Goal: Transaction & Acquisition: Obtain resource

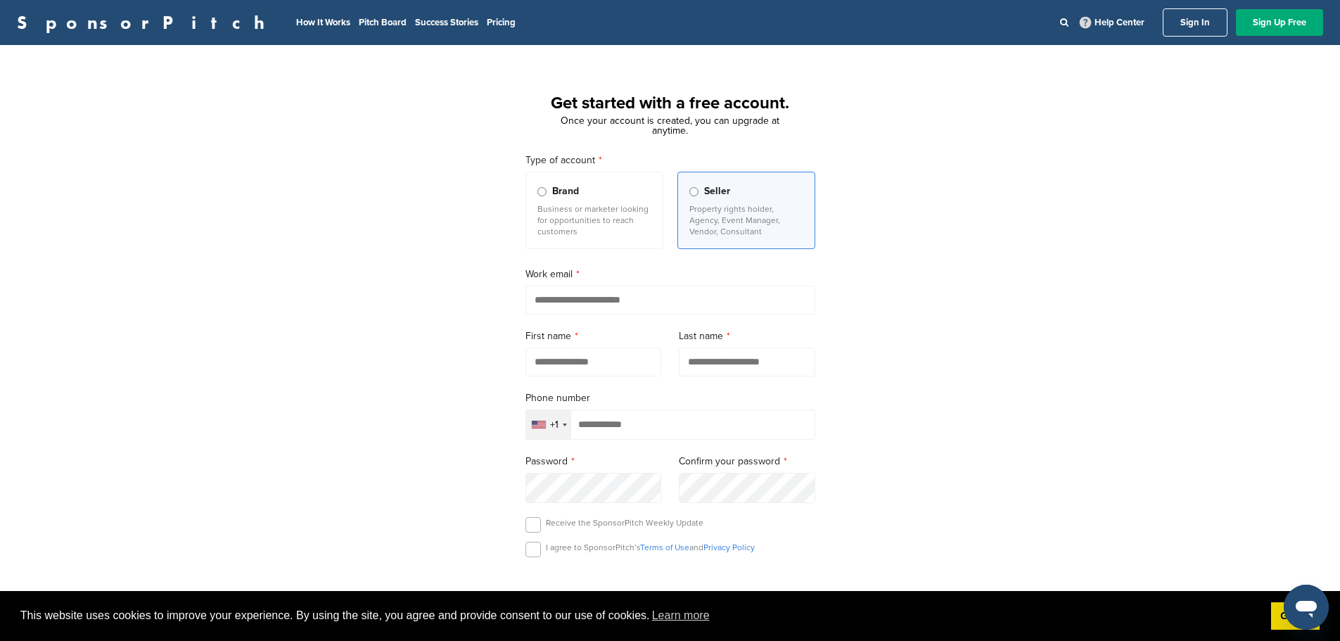
click at [552, 293] on input "email" at bounding box center [671, 300] width 290 height 29
type input "**********"
type input "******"
type input "**********"
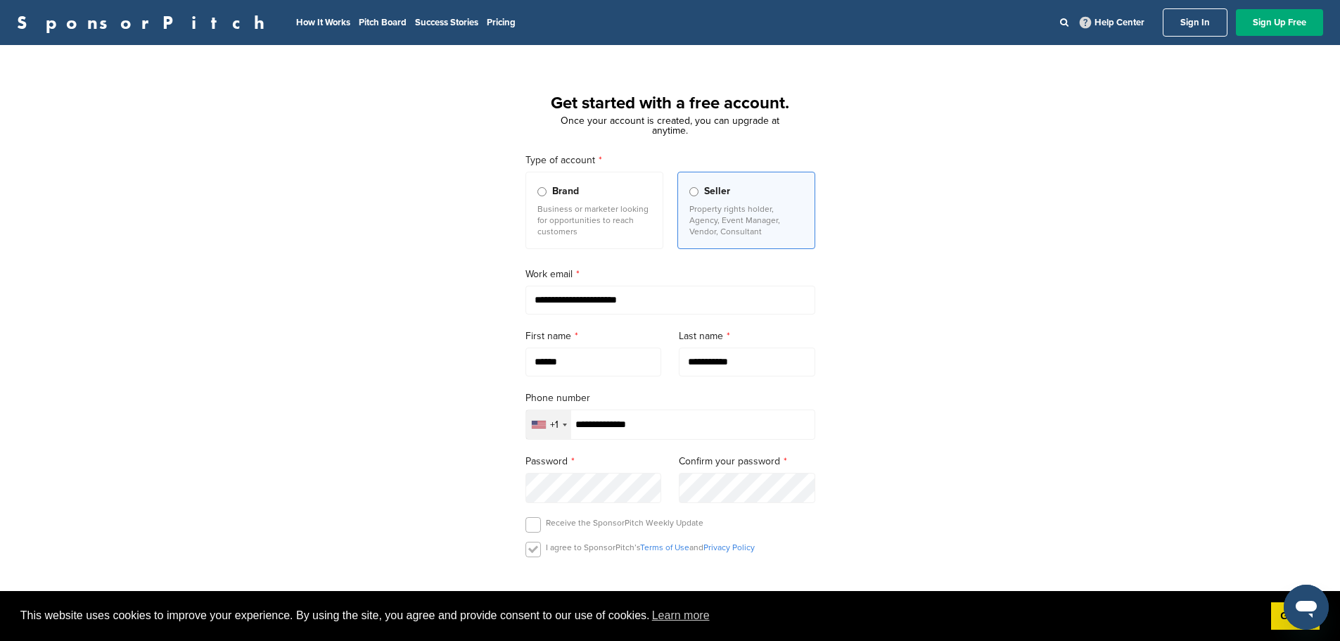
click at [530, 549] on label at bounding box center [533, 549] width 15 height 15
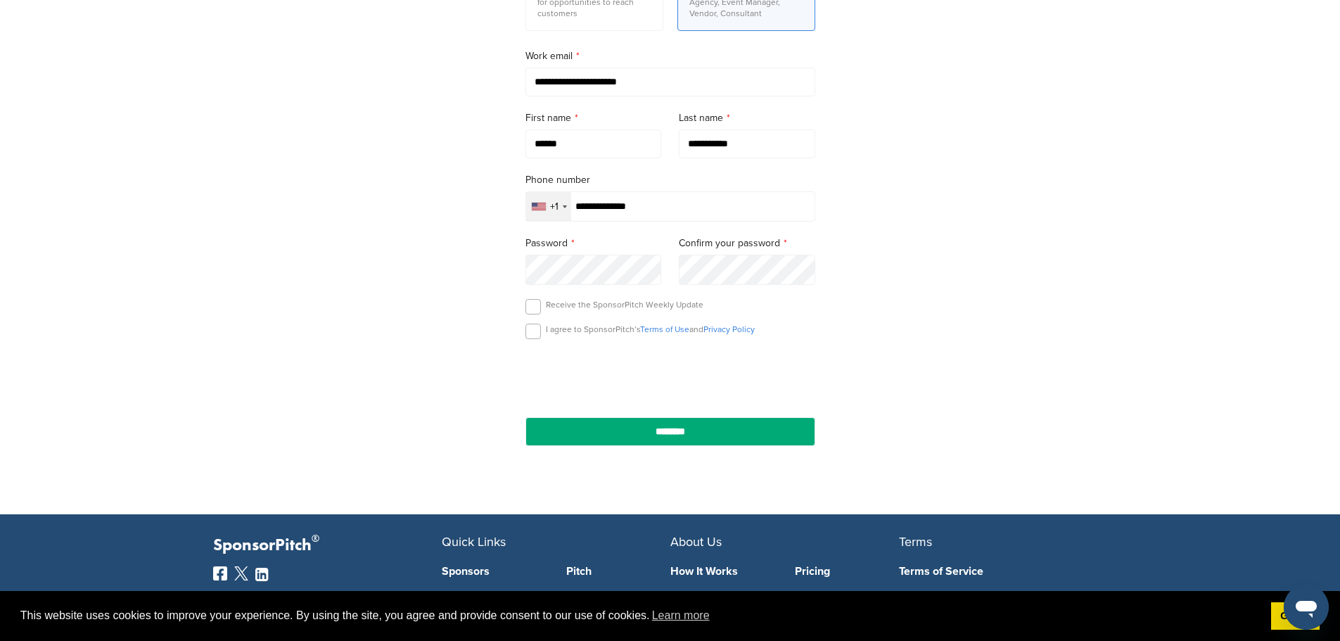
scroll to position [220, 0]
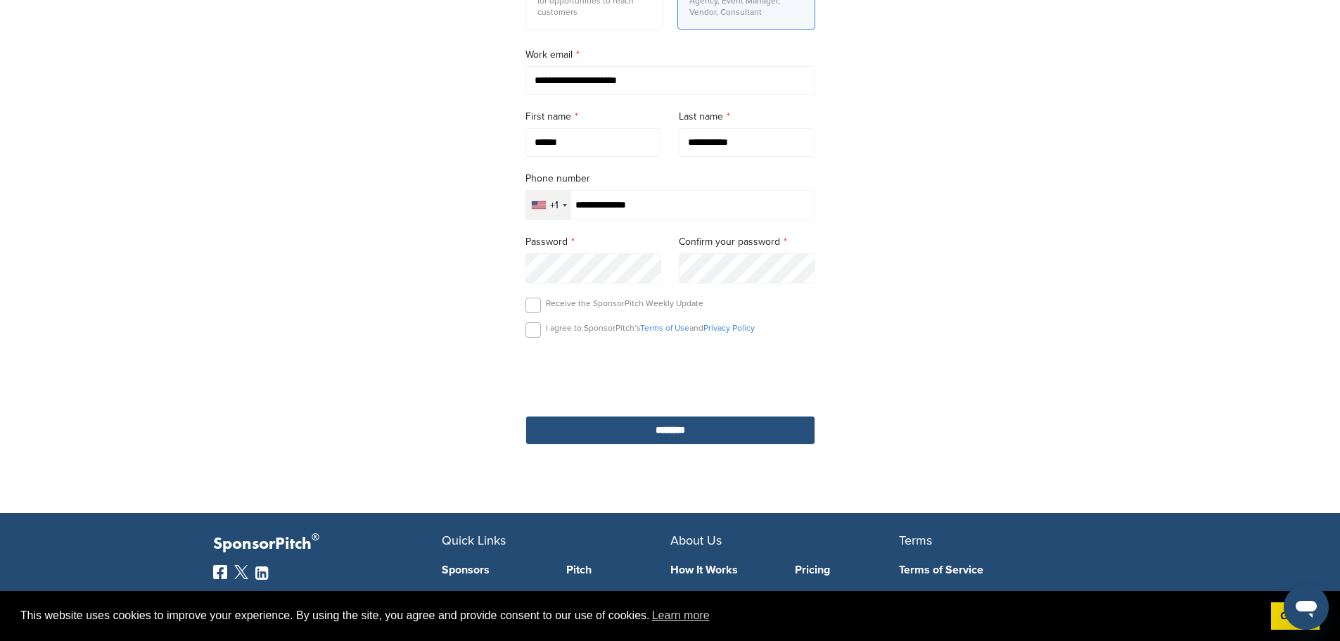
click at [662, 429] on input "********" at bounding box center [671, 430] width 290 height 29
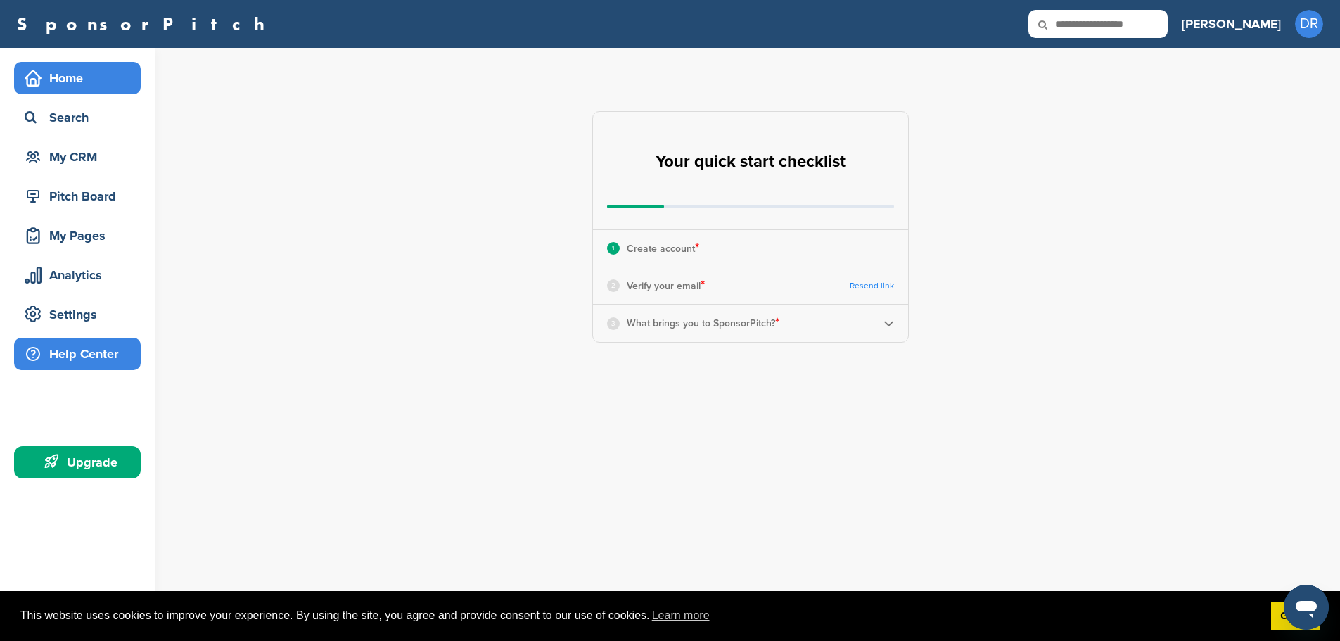
click at [68, 362] on div "Help Center" at bounding box center [81, 353] width 120 height 25
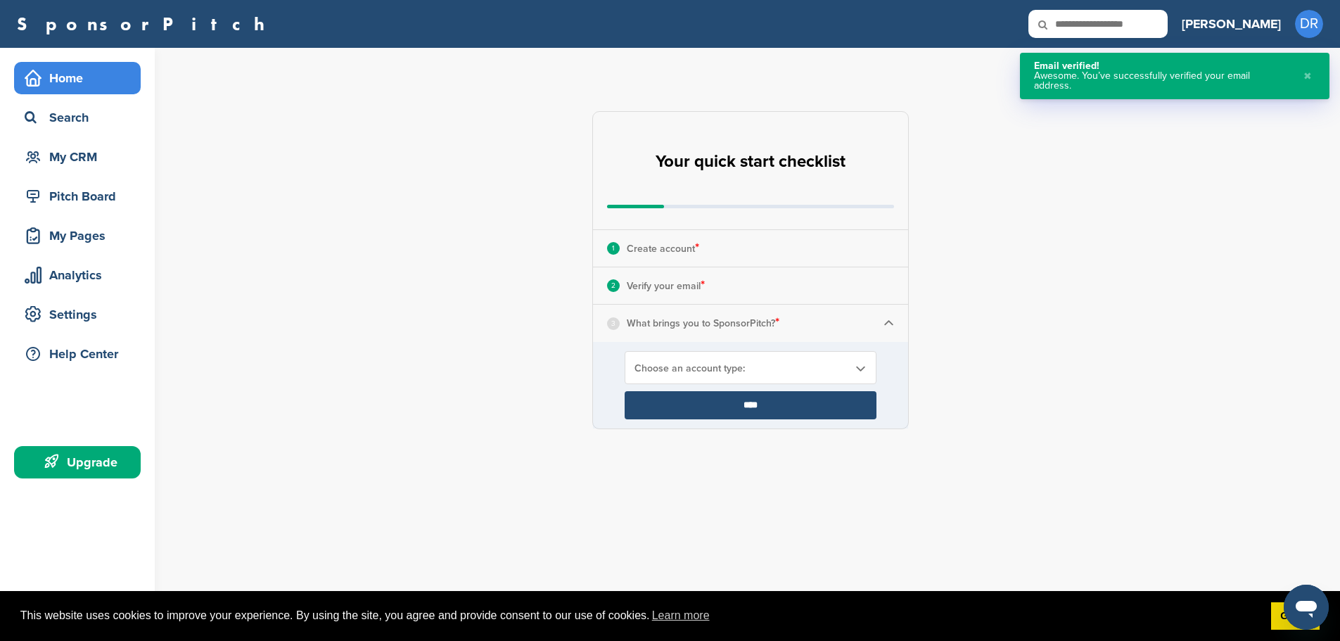
click at [889, 322] on img at bounding box center [889, 323] width 11 height 11
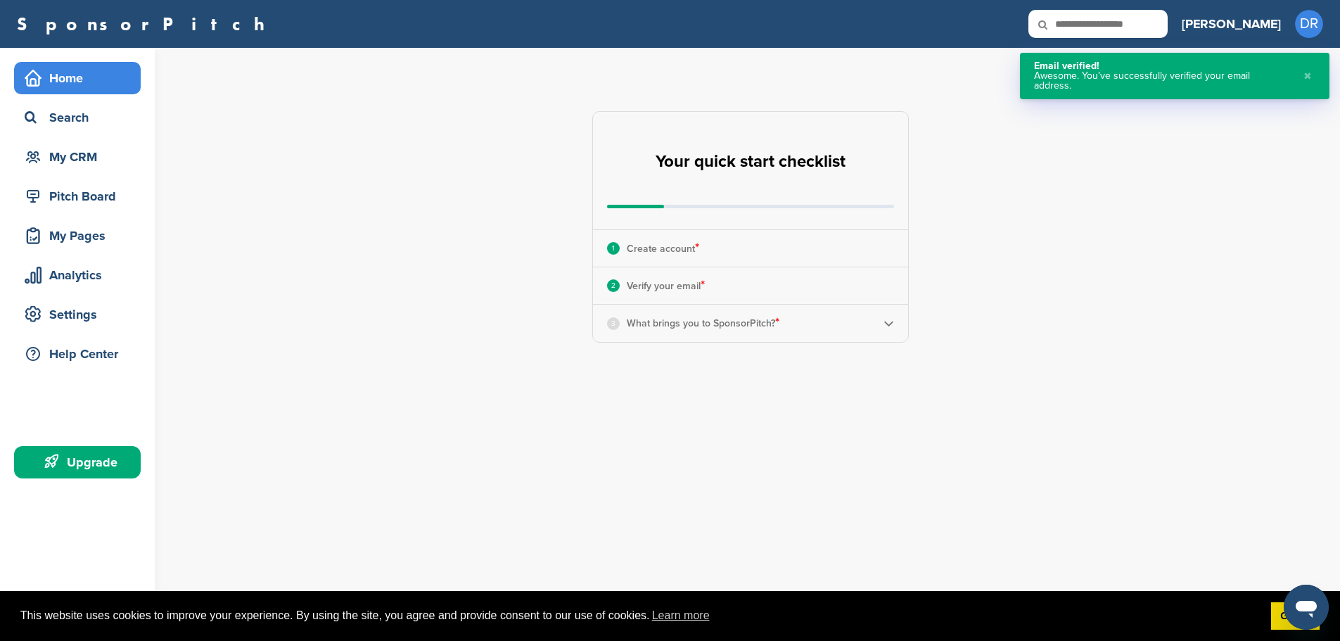
click at [889, 322] on img at bounding box center [889, 323] width 11 height 11
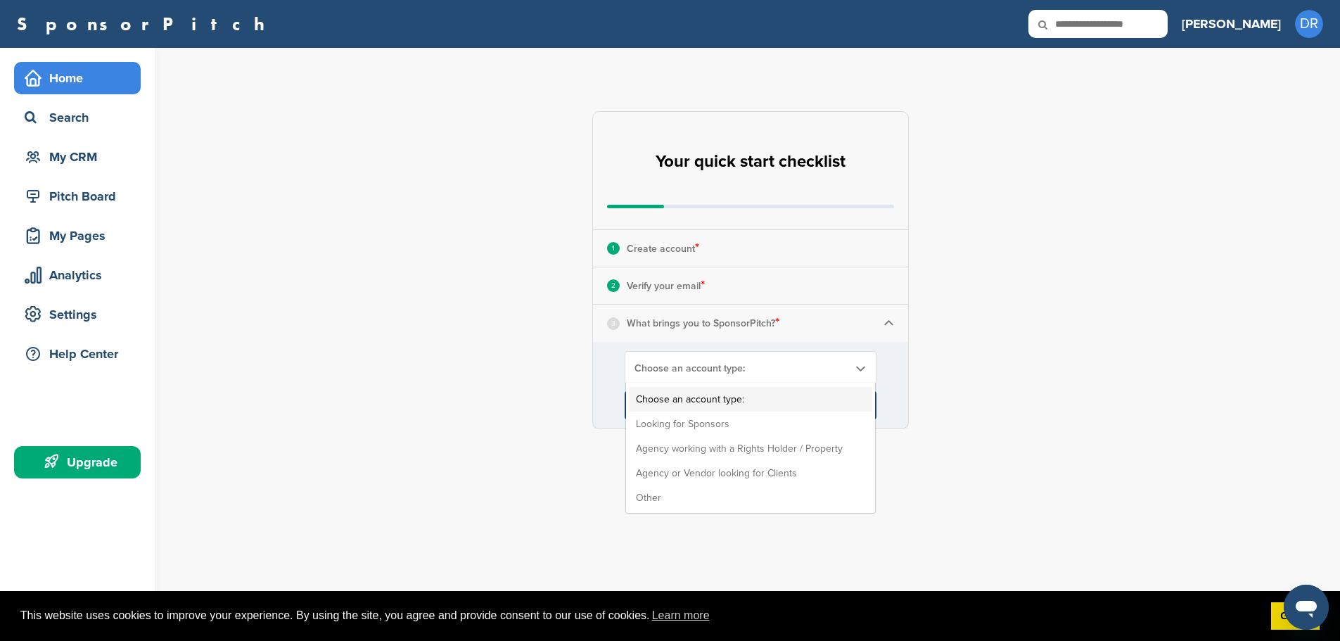
click at [864, 369] on b at bounding box center [860, 368] width 13 height 12
click at [697, 424] on li "Looking for Sponsors" at bounding box center [750, 424] width 243 height 25
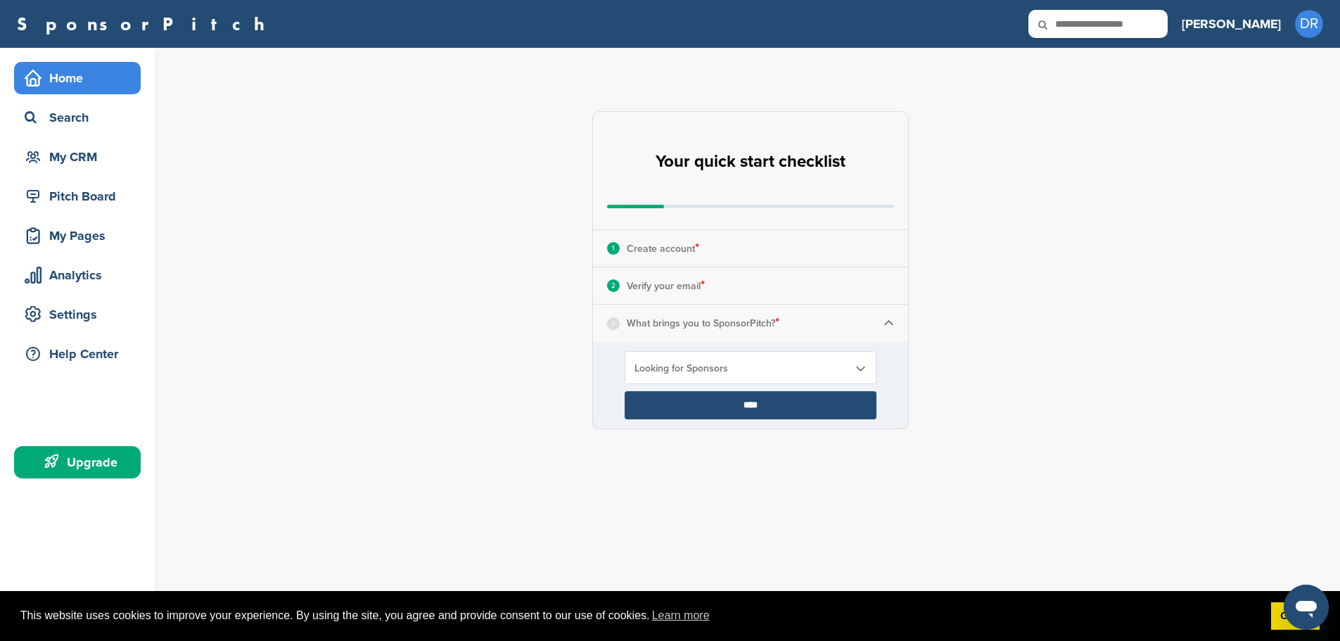
click at [761, 407] on input "****" at bounding box center [751, 405] width 252 height 28
click at [742, 408] on input "****" at bounding box center [751, 405] width 252 height 28
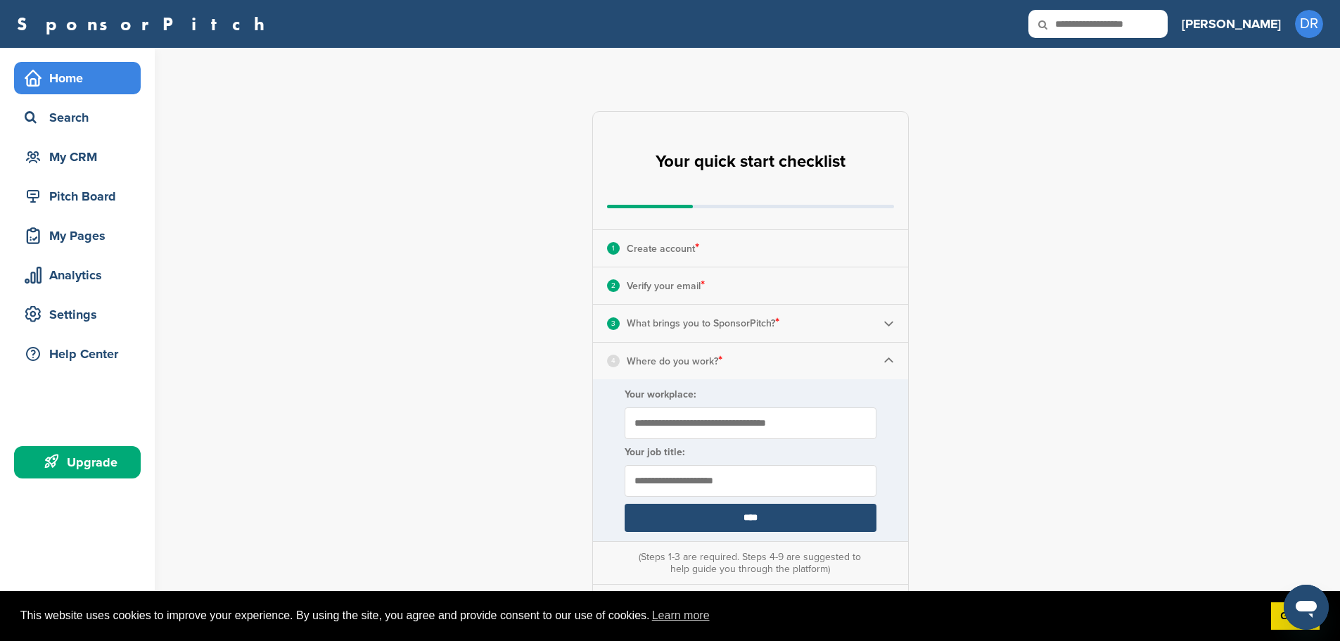
click at [642, 422] on input "Your workplace:" at bounding box center [751, 423] width 252 height 32
type input "**********"
click at [654, 484] on input "text" at bounding box center [751, 481] width 252 height 32
type input "*********"
click at [743, 420] on input "**********" at bounding box center [751, 423] width 252 height 32
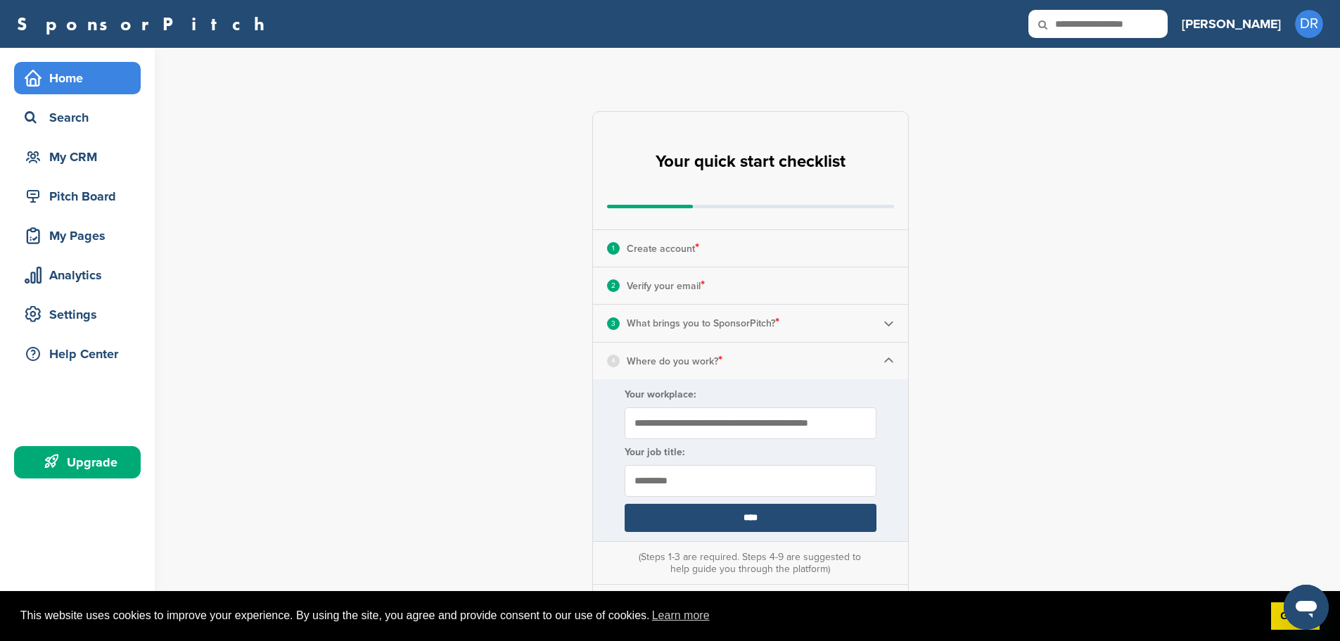
type input "**********"
click at [748, 521] on input "****" at bounding box center [751, 518] width 252 height 28
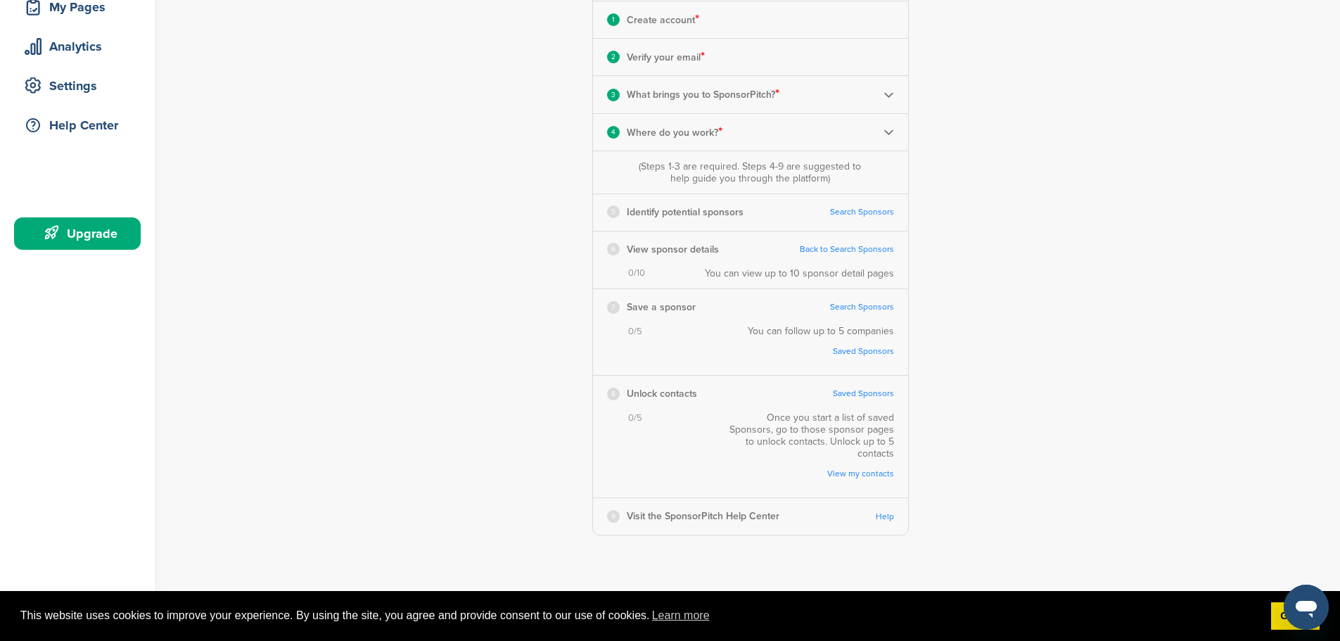
scroll to position [230, 0]
click at [858, 208] on link "Search Sponsors" at bounding box center [862, 210] width 64 height 11
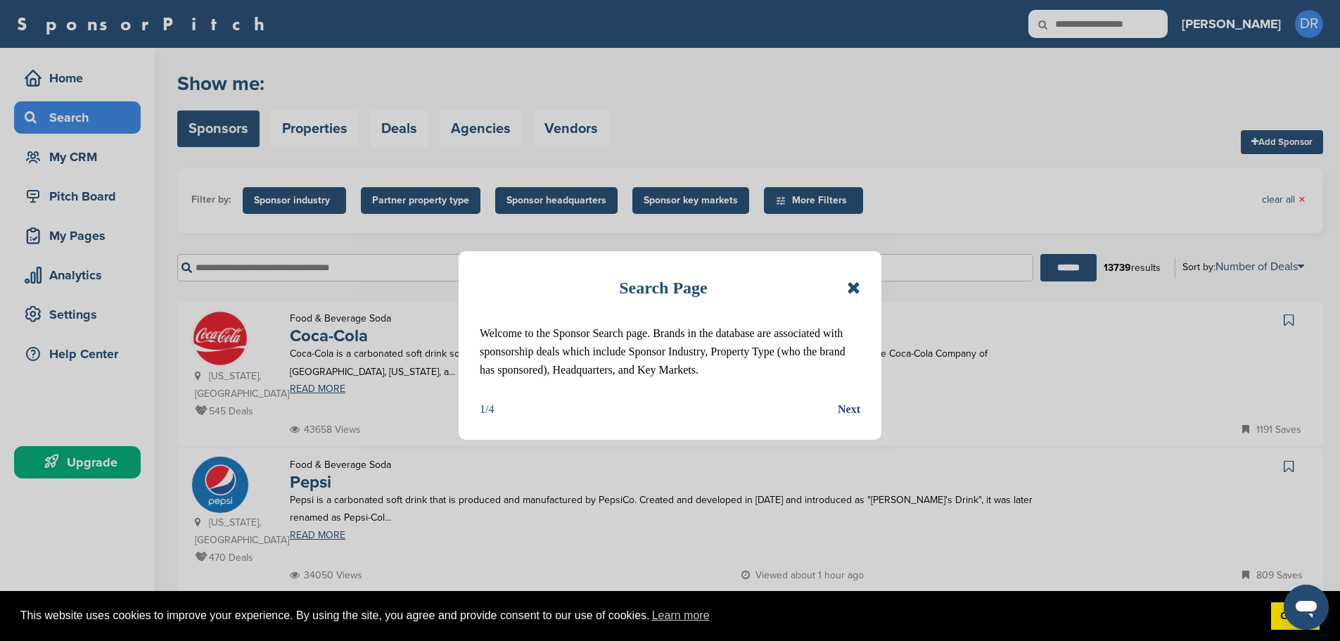
click at [853, 288] on icon at bounding box center [853, 287] width 13 height 17
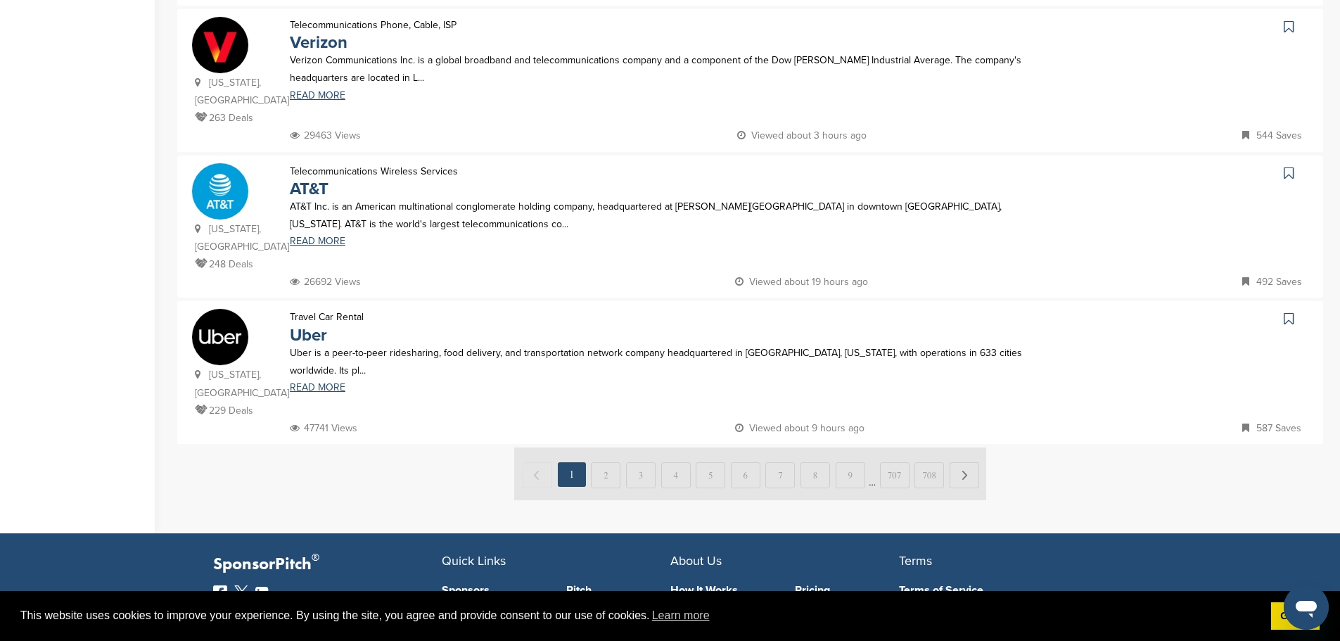
scroll to position [1324, 0]
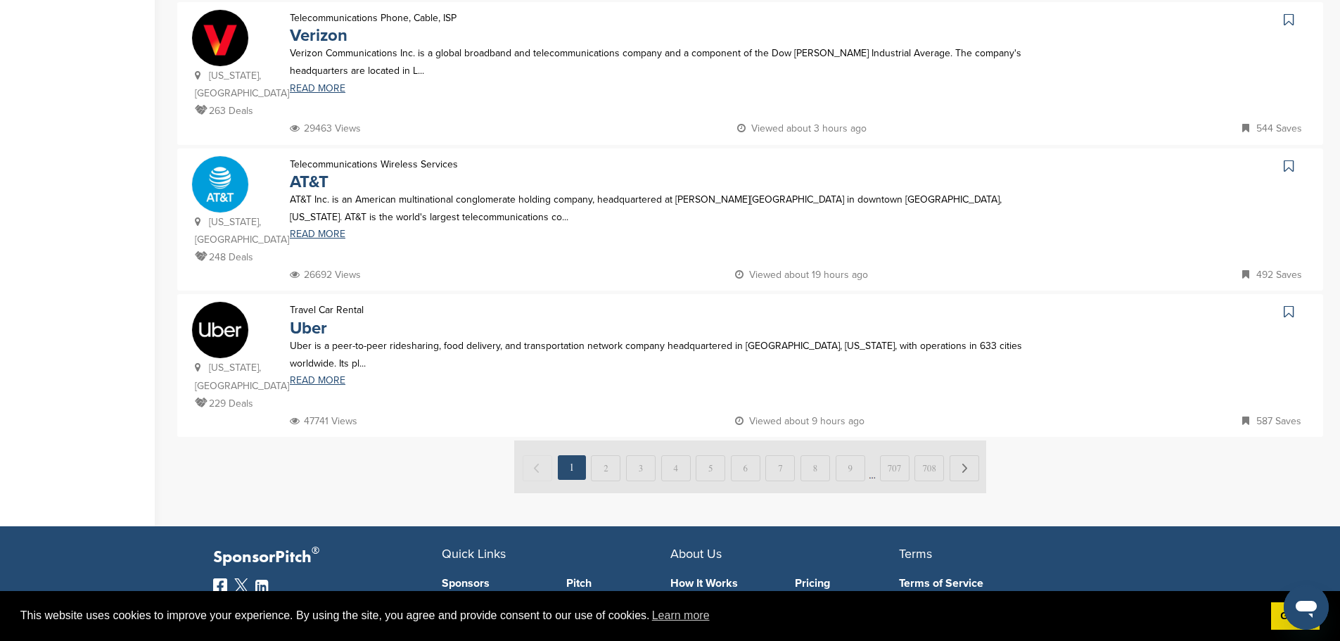
click at [603, 440] on img at bounding box center [750, 466] width 472 height 53
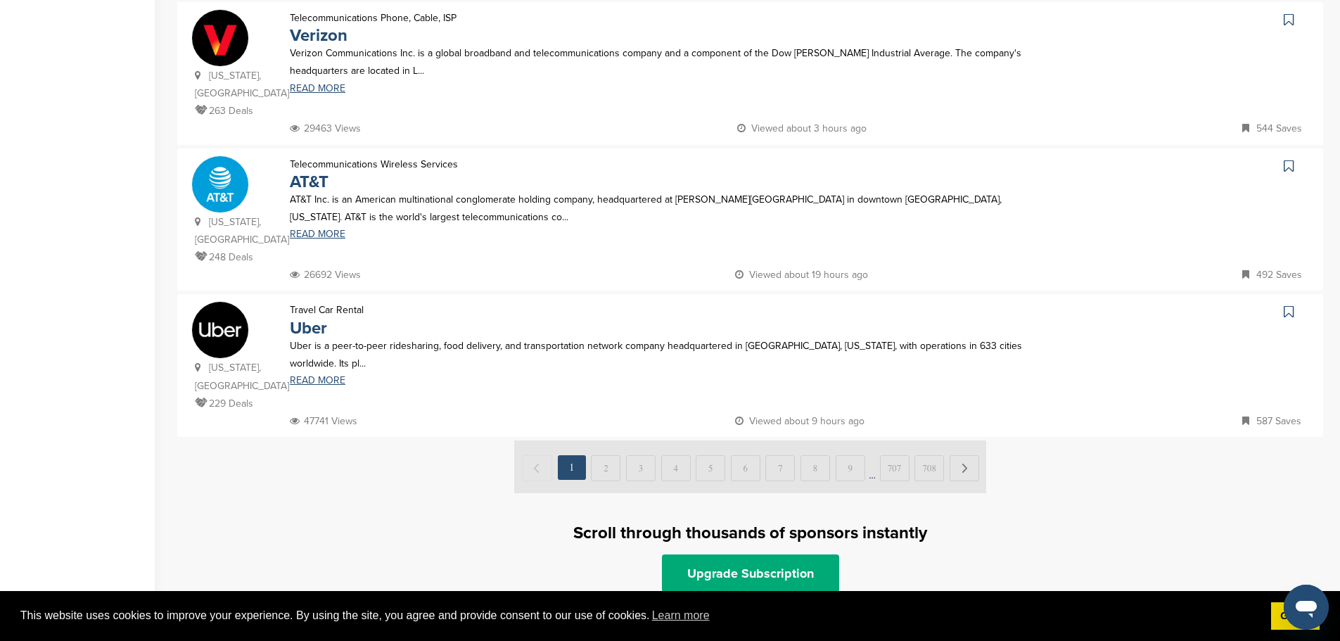
click at [612, 440] on img at bounding box center [750, 466] width 472 height 53
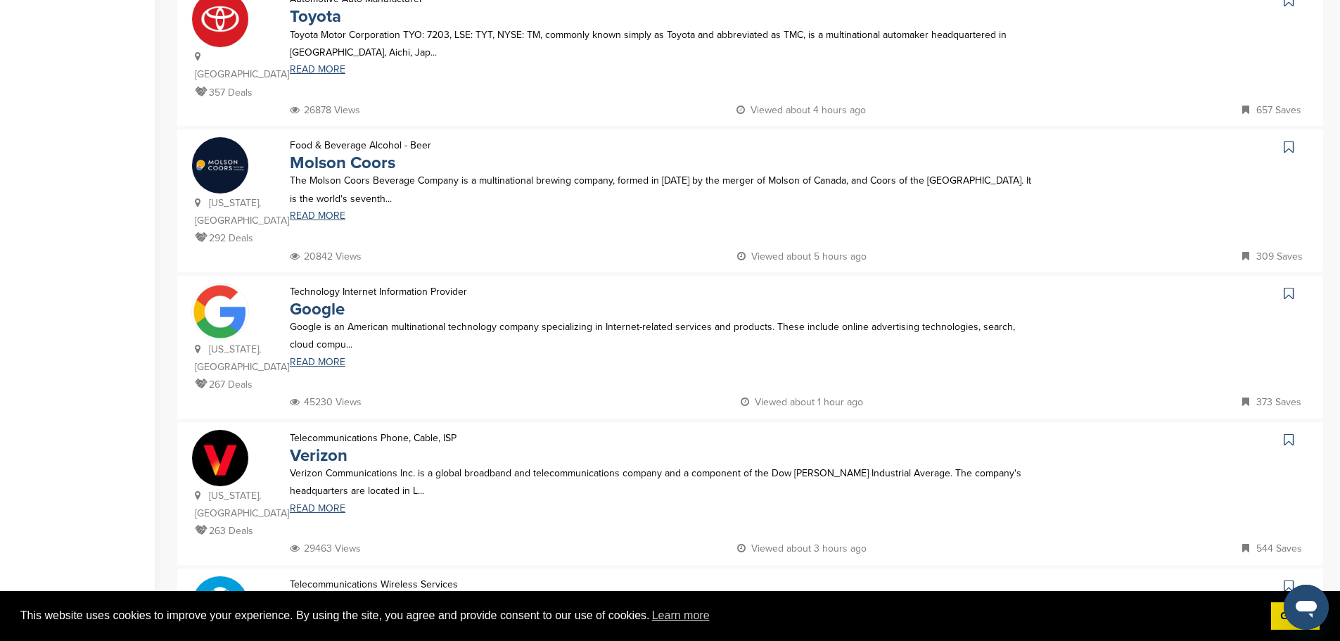
scroll to position [898, 0]
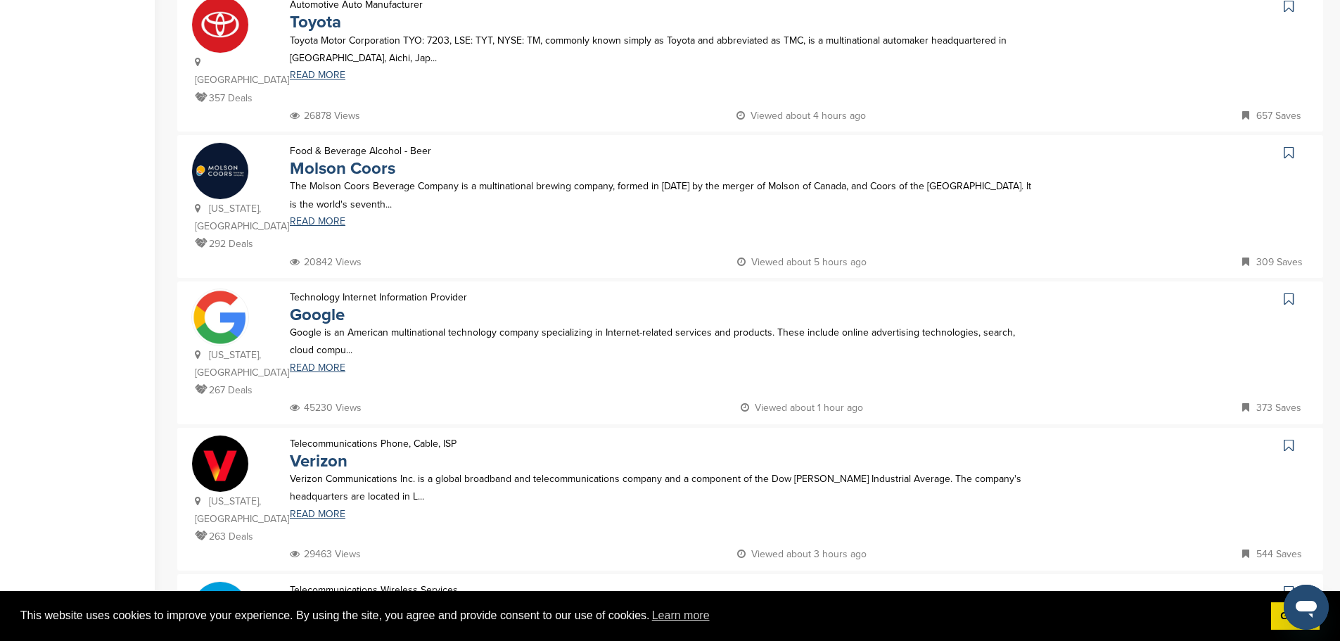
click at [324, 324] on p "Google is an American multinational technology company specializing in Internet…" at bounding box center [663, 341] width 747 height 35
click at [1287, 292] on icon at bounding box center [1289, 299] width 10 height 14
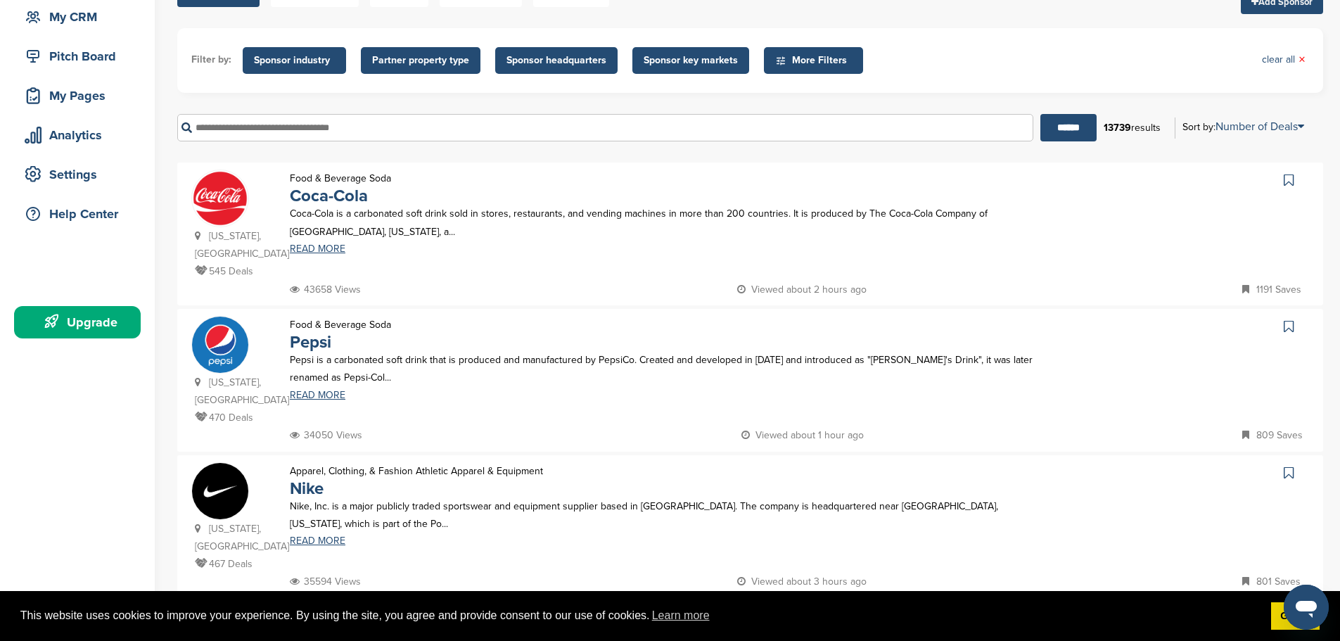
scroll to position [138, 0]
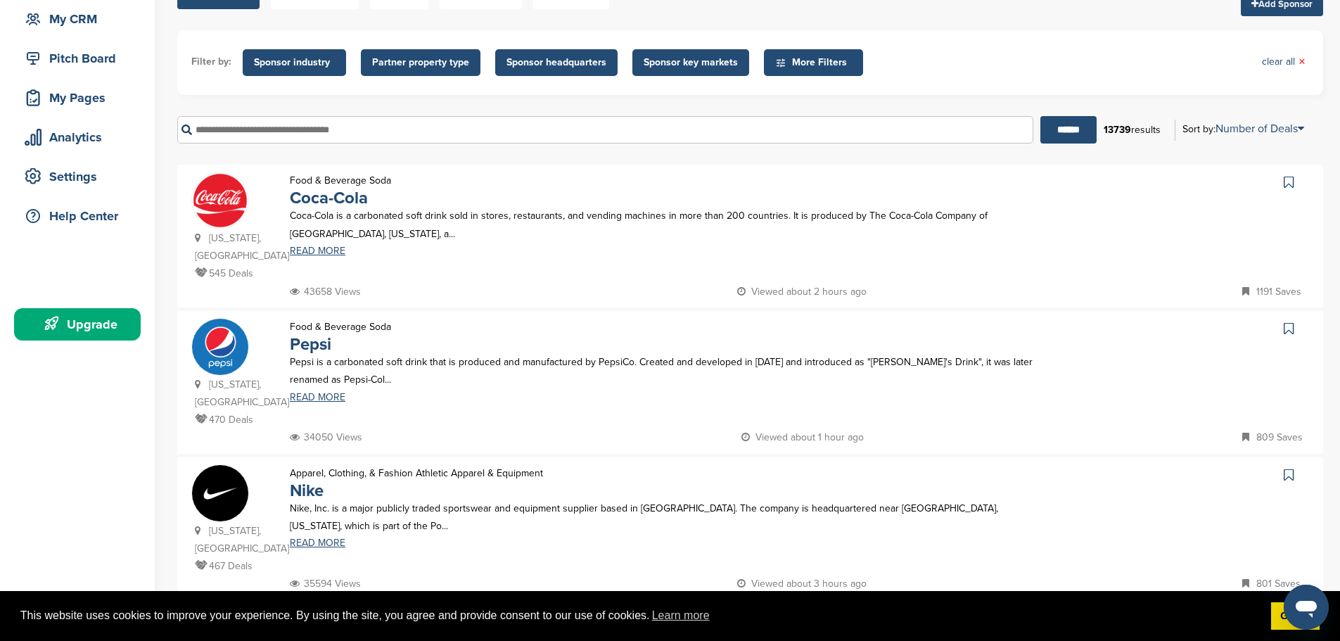
click at [286, 68] on span "Sponsor industry" at bounding box center [294, 62] width 81 height 15
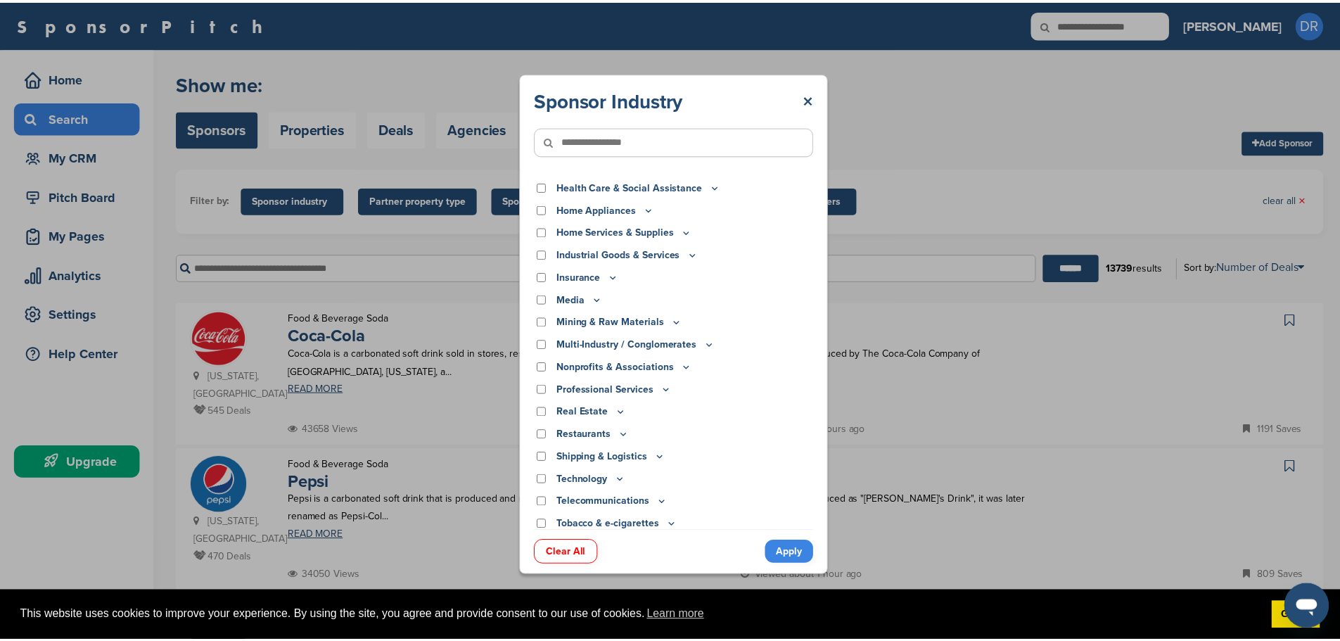
scroll to position [295, 0]
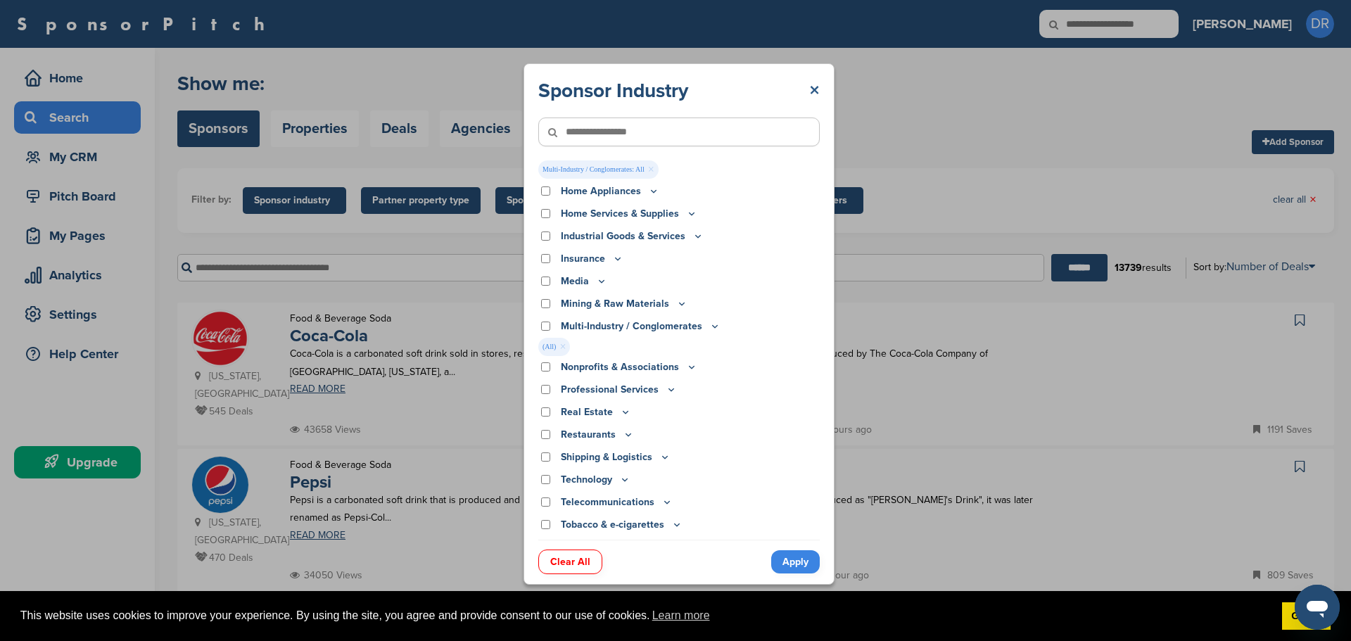
click at [812, 88] on link "×" at bounding box center [814, 90] width 11 height 25
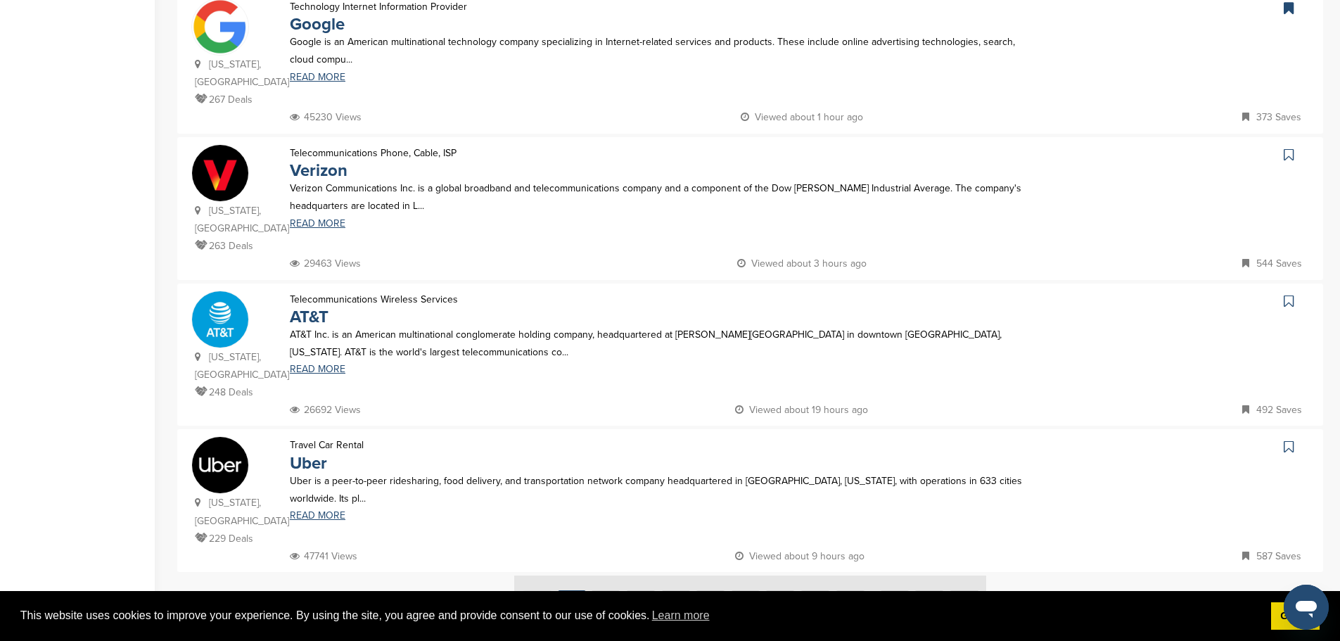
scroll to position [1186, 0]
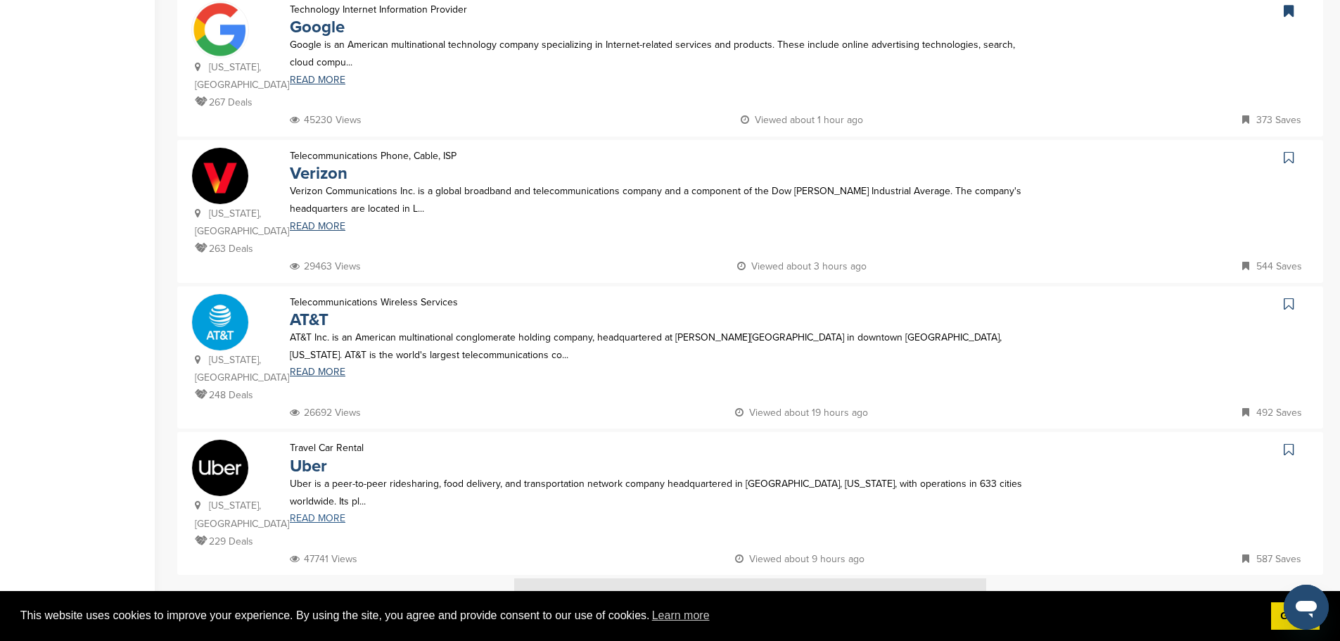
click at [320, 514] on link "READ MORE" at bounding box center [663, 519] width 747 height 10
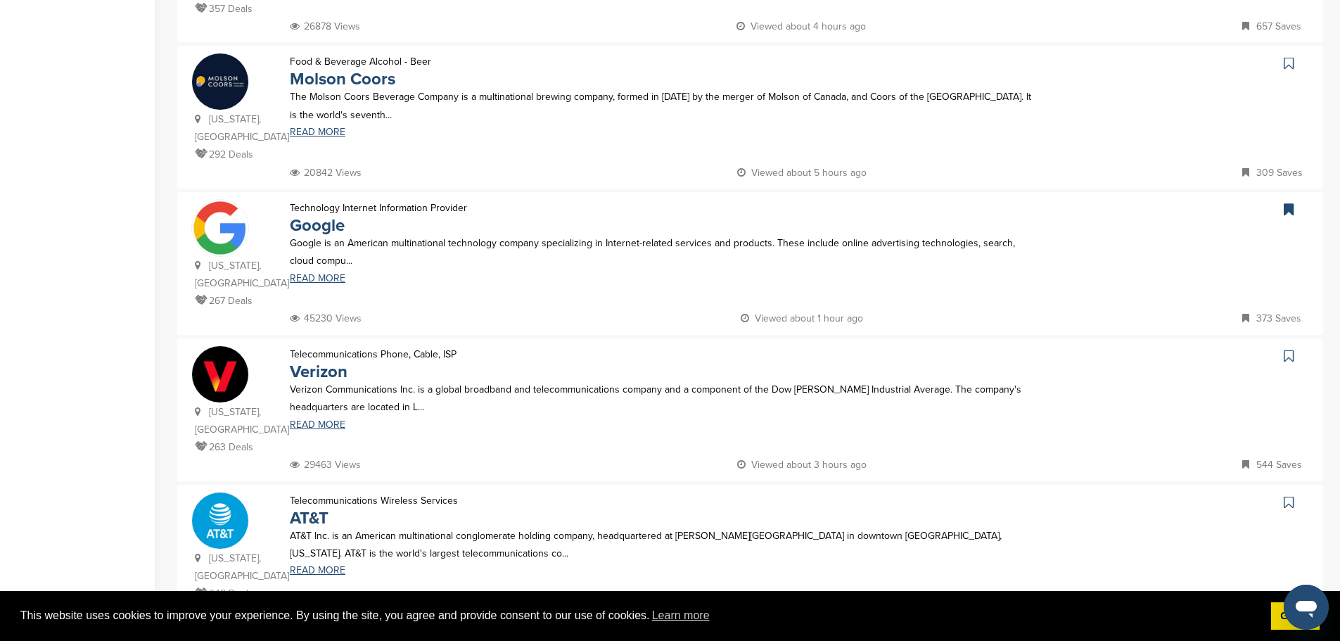
scroll to position [1012, 0]
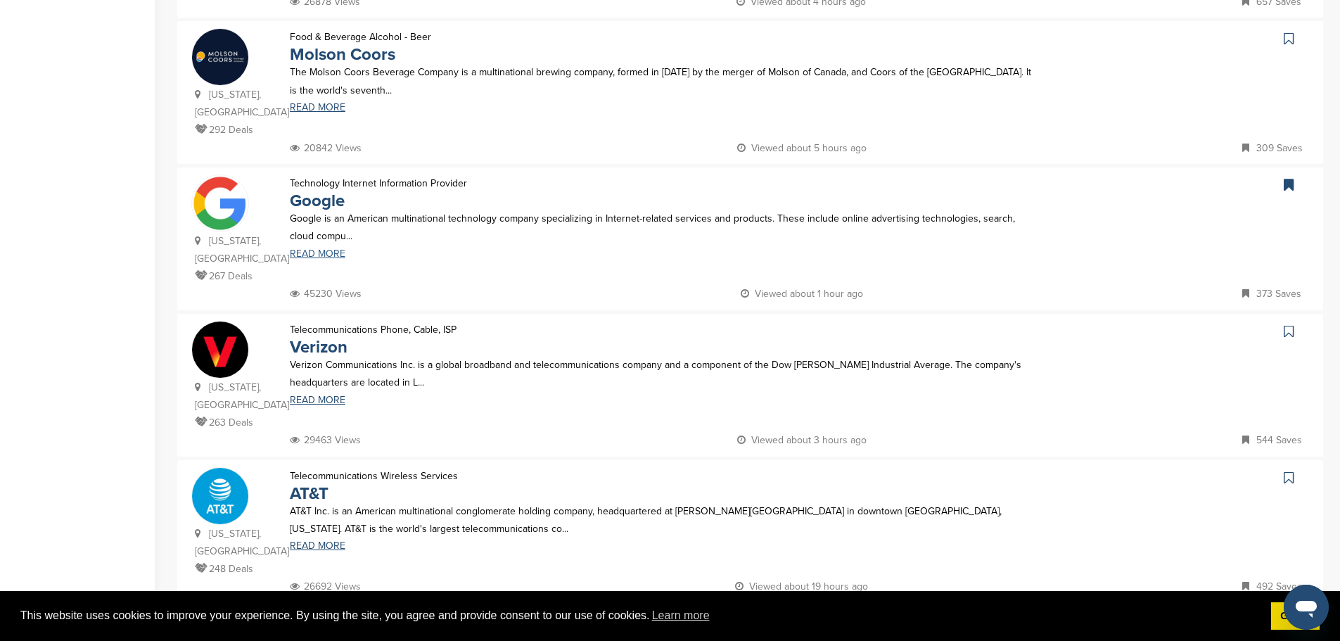
click at [331, 249] on link "READ MORE" at bounding box center [663, 254] width 747 height 10
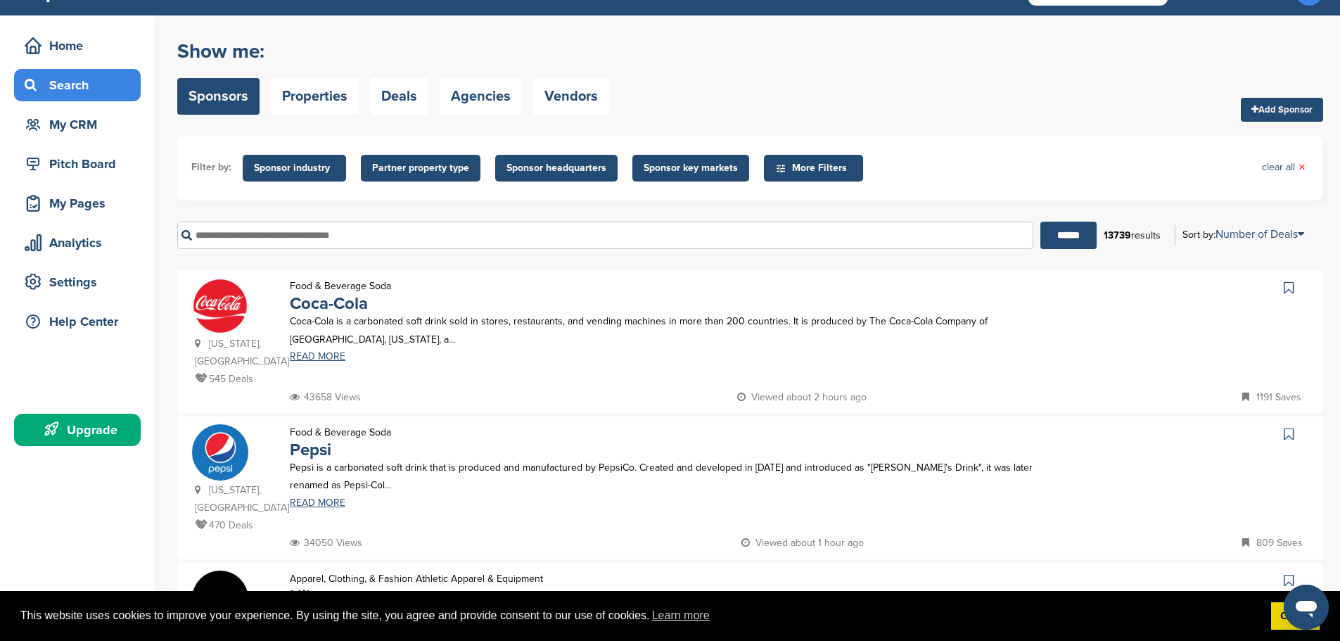
scroll to position [25, 0]
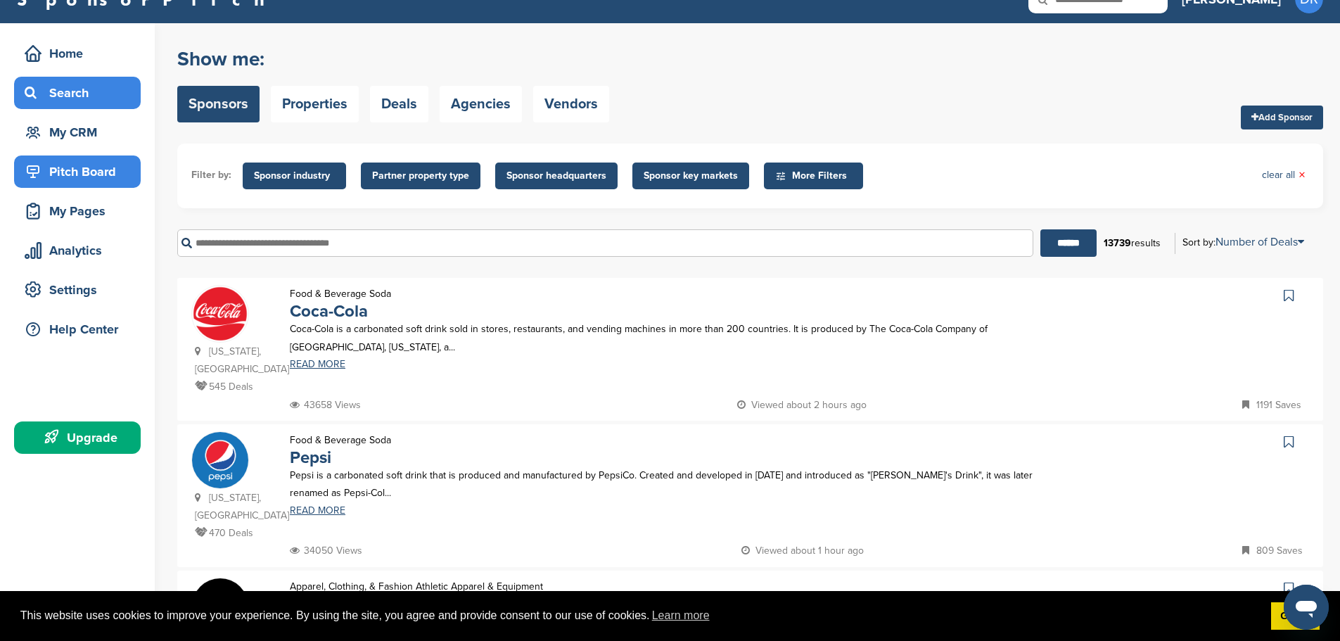
click at [72, 176] on div "Pitch Board" at bounding box center [81, 171] width 120 height 25
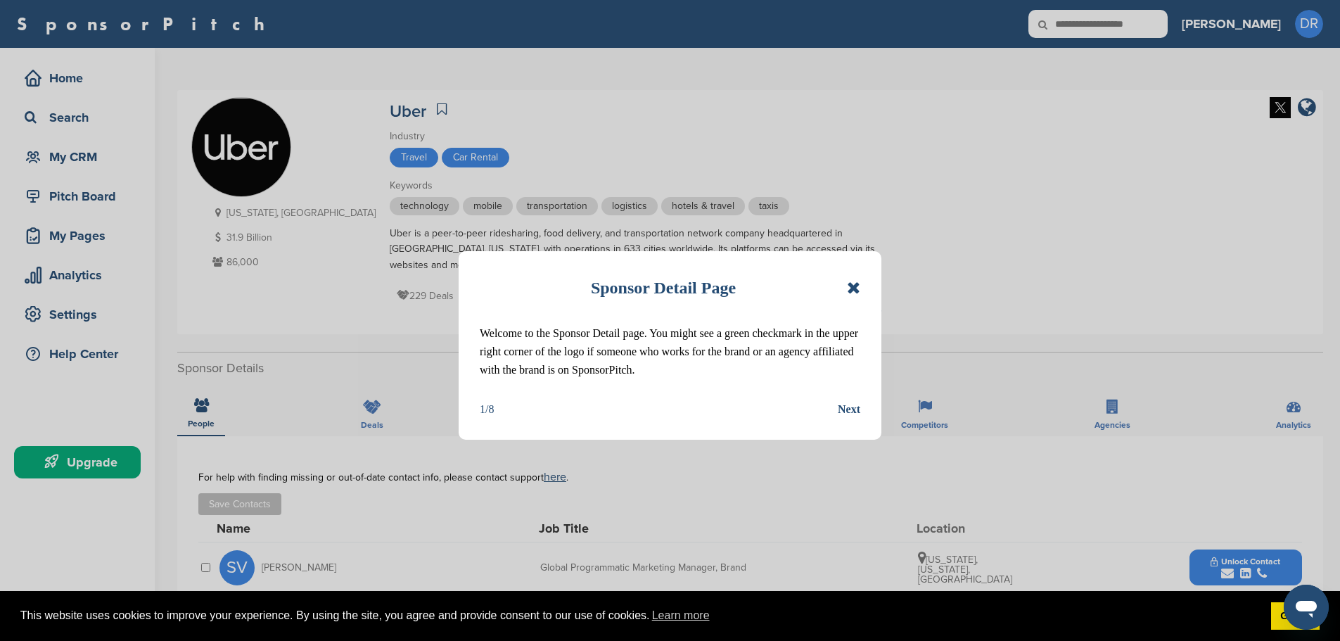
click at [854, 288] on icon at bounding box center [853, 287] width 13 height 17
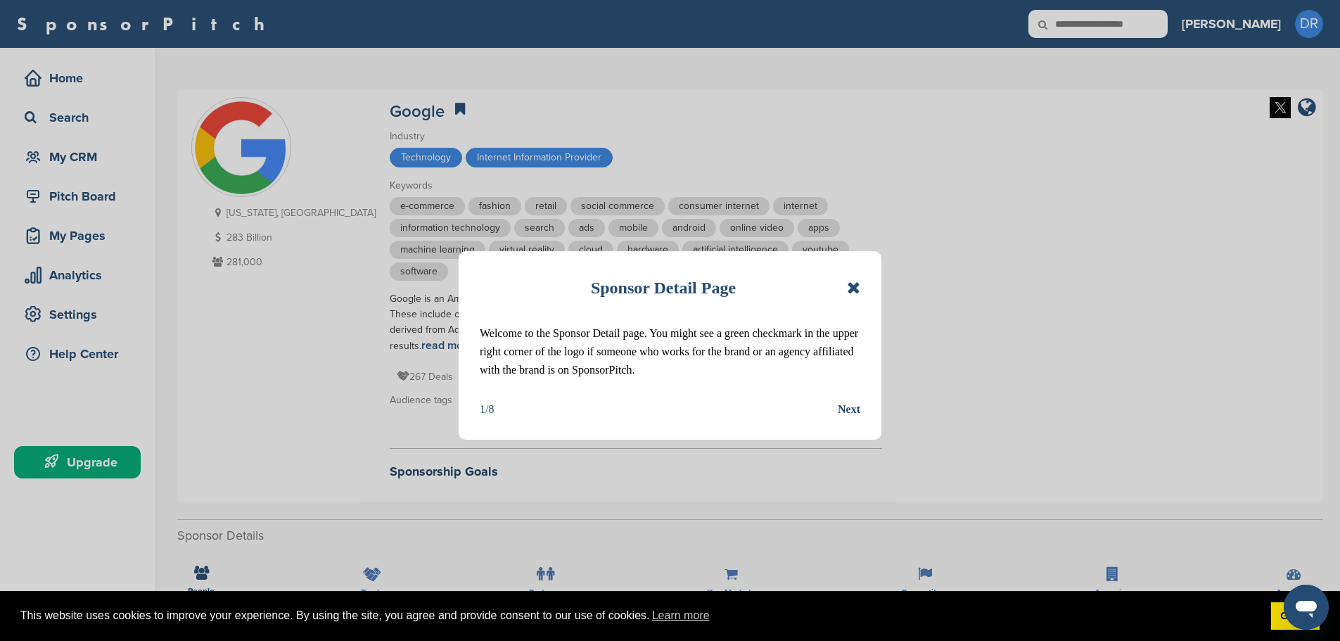
click at [853, 286] on icon at bounding box center [853, 287] width 13 height 17
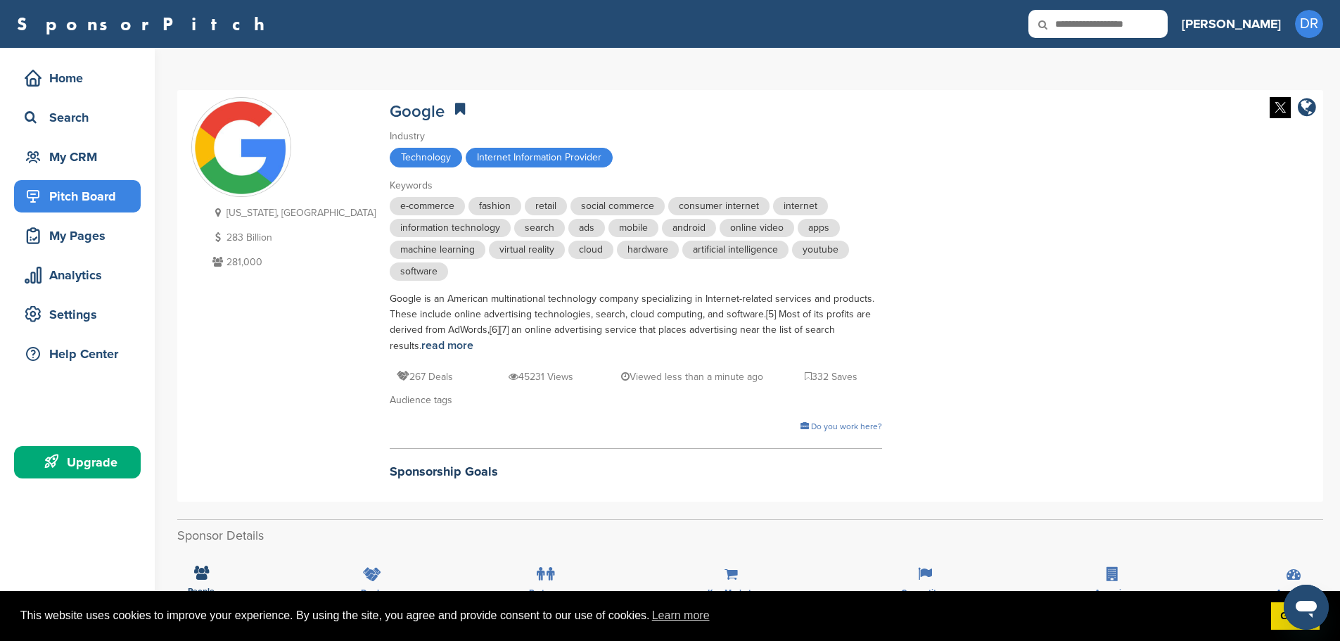
click at [98, 198] on div "Pitch Board" at bounding box center [81, 196] width 120 height 25
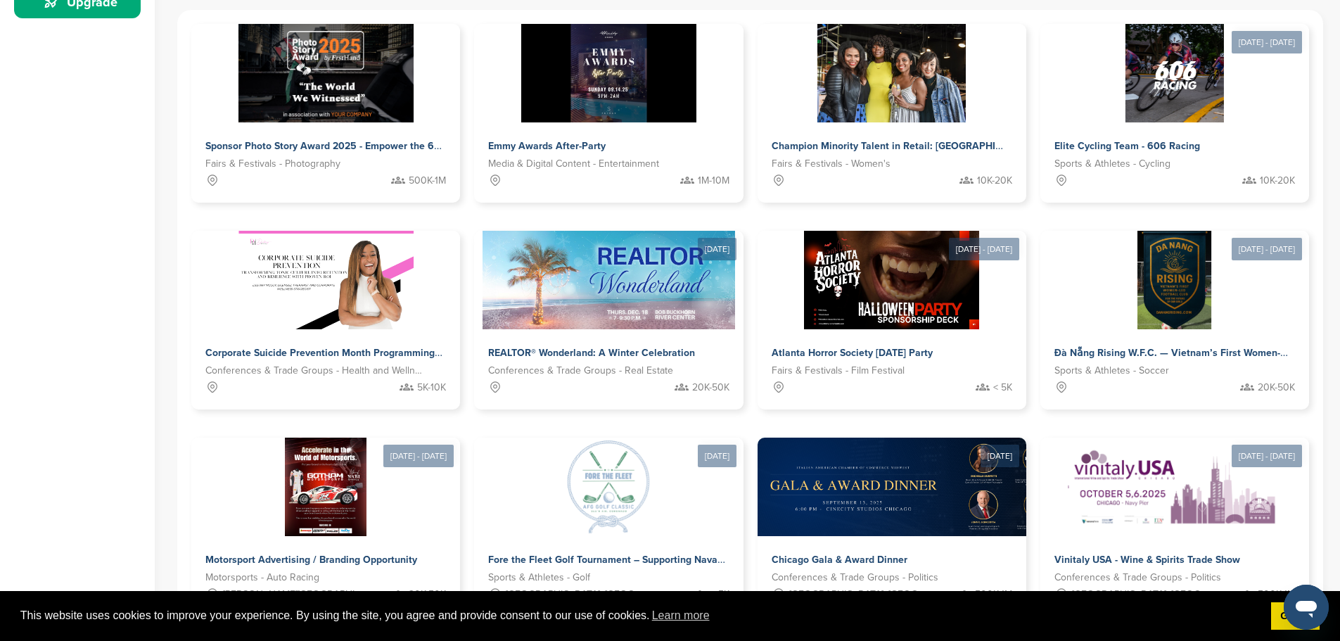
scroll to position [464, 0]
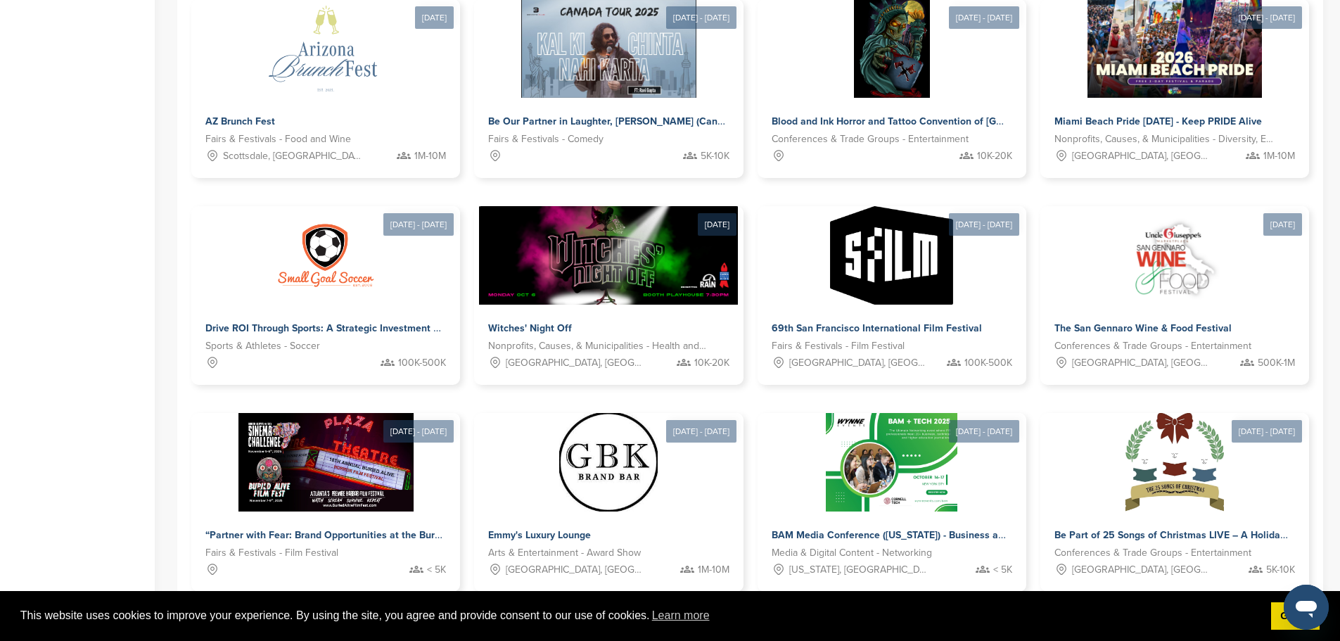
scroll to position [488, 0]
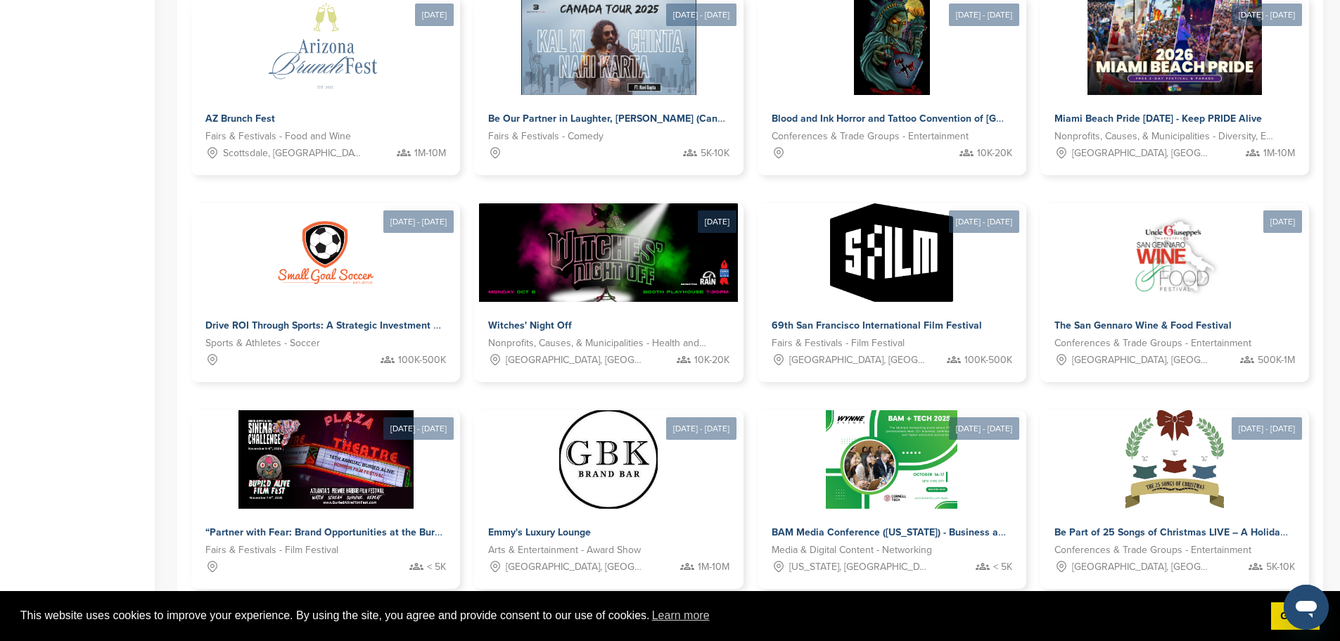
click at [749, 620] on link "3" at bounding box center [745, 633] width 30 height 26
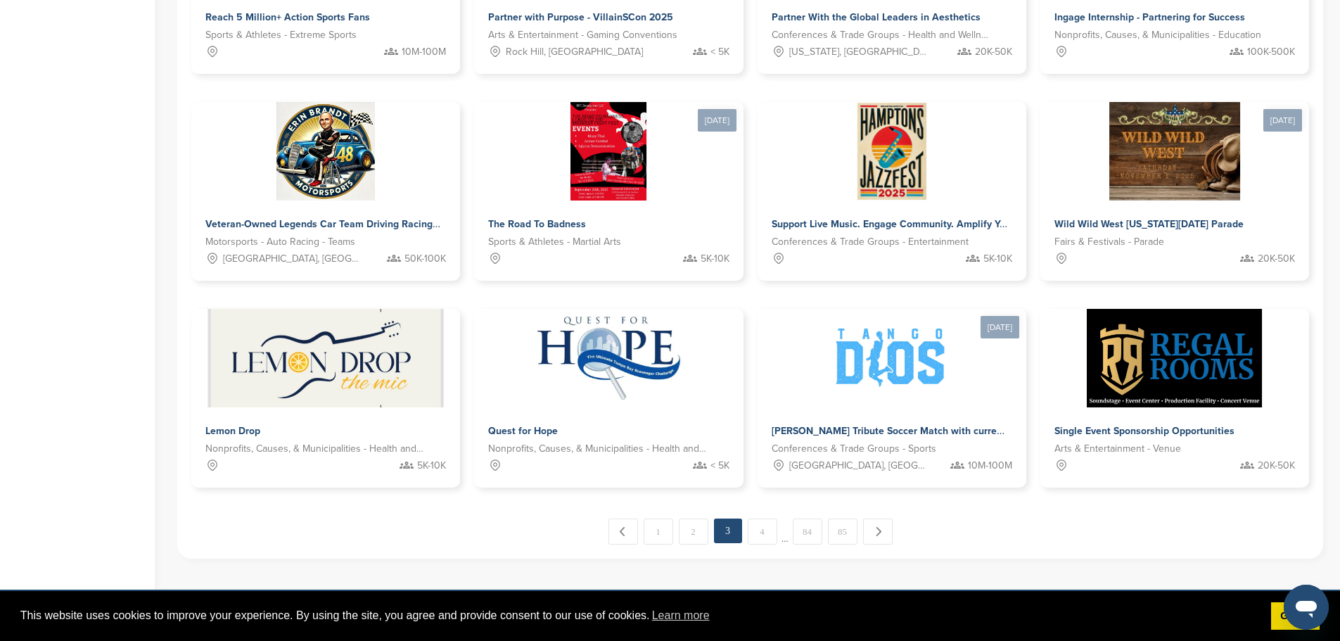
scroll to position [600, 0]
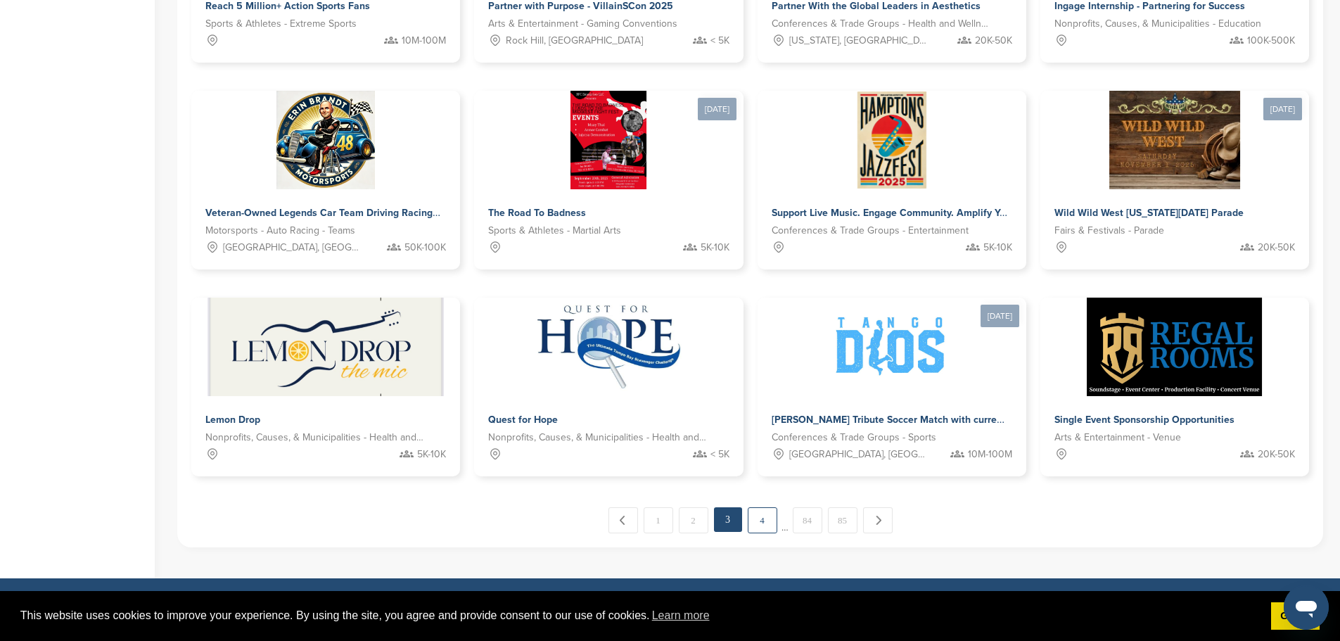
click at [770, 507] on link "4" at bounding box center [763, 520] width 30 height 26
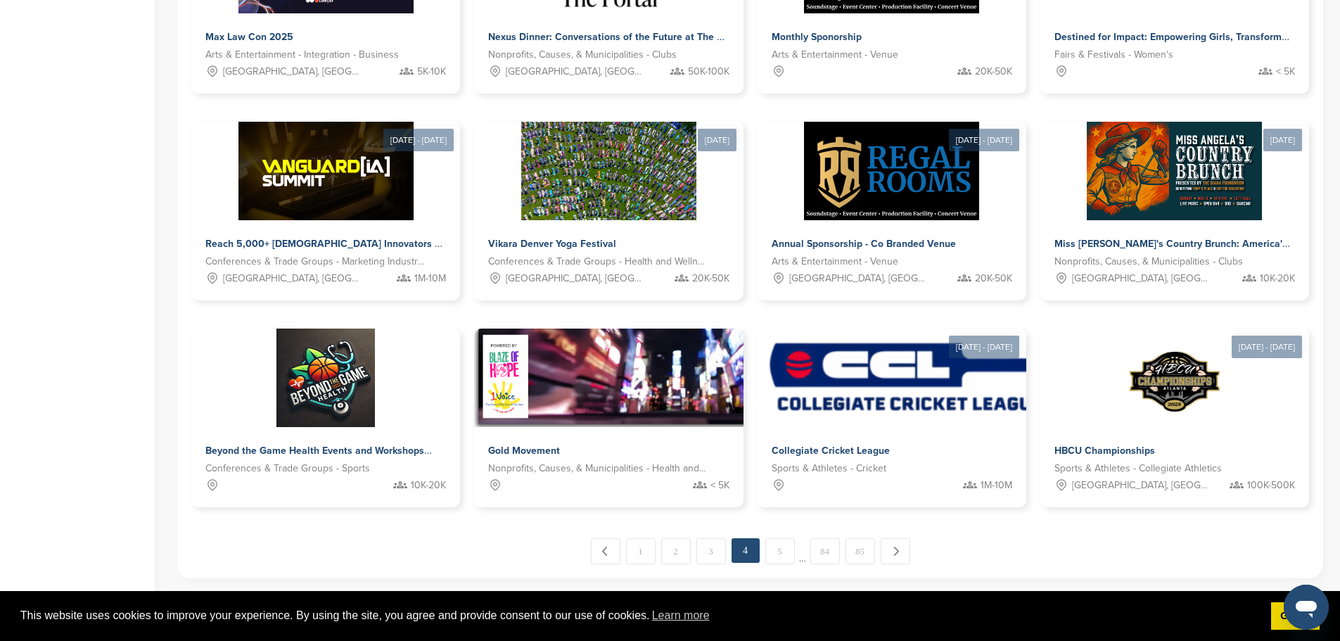
scroll to position [587, 0]
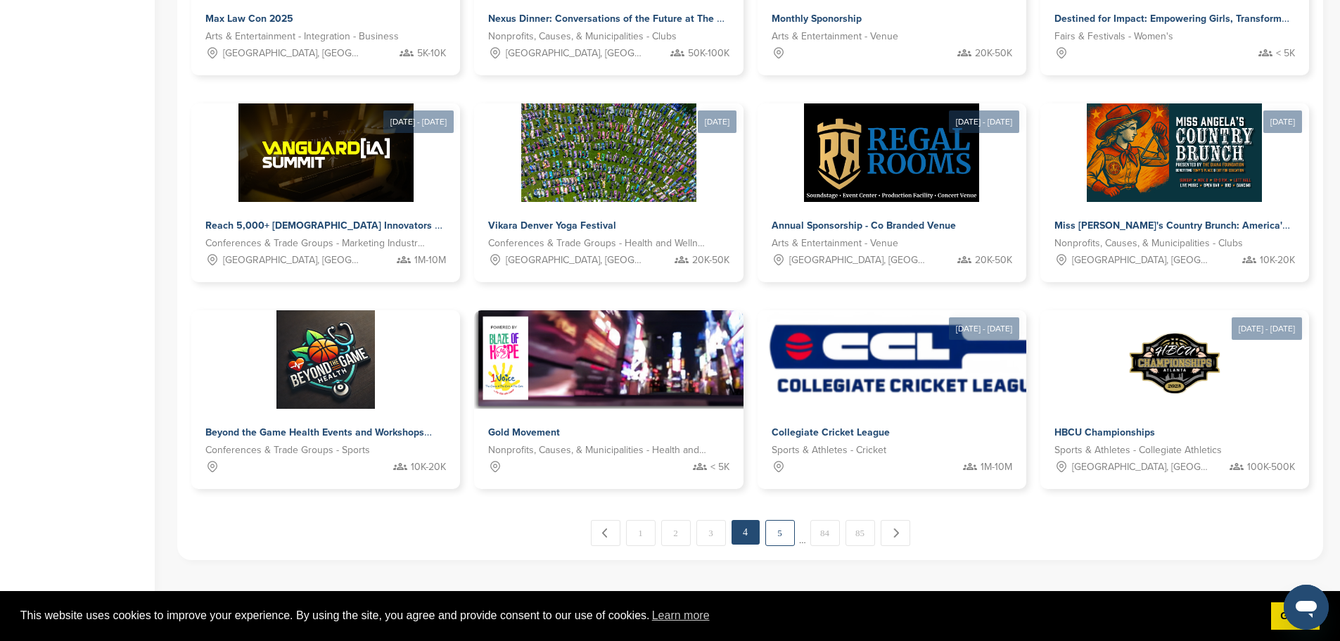
click at [775, 520] on link "5" at bounding box center [781, 533] width 30 height 26
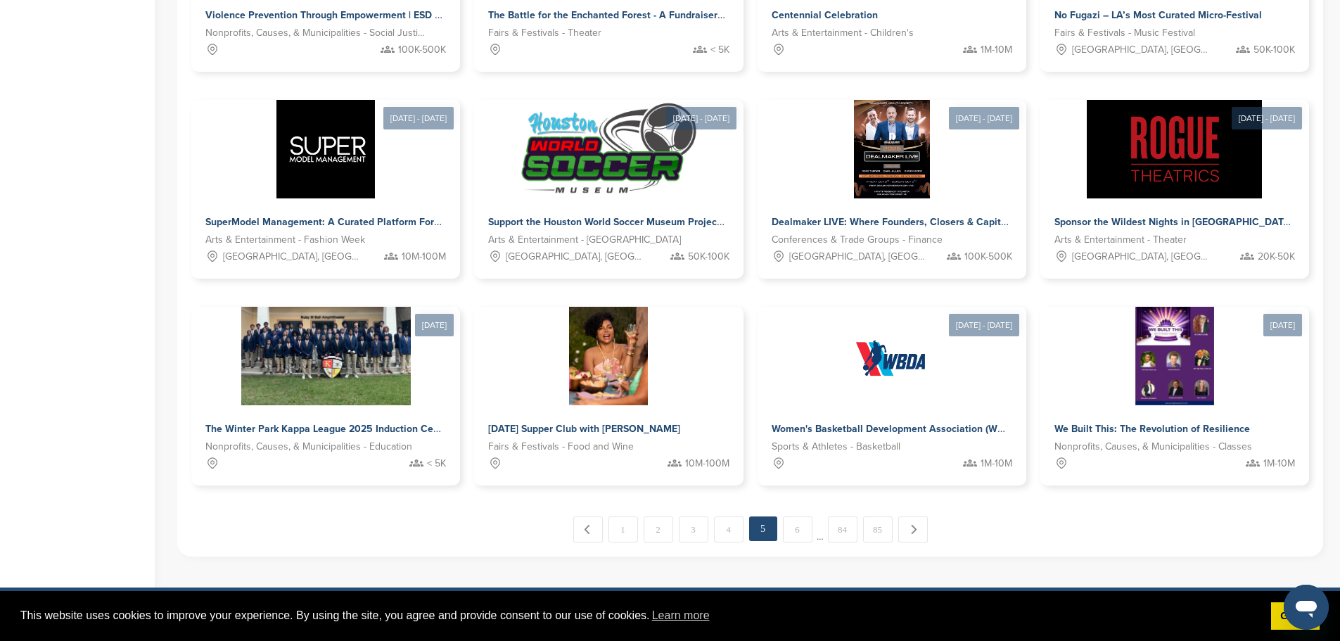
scroll to position [654, 0]
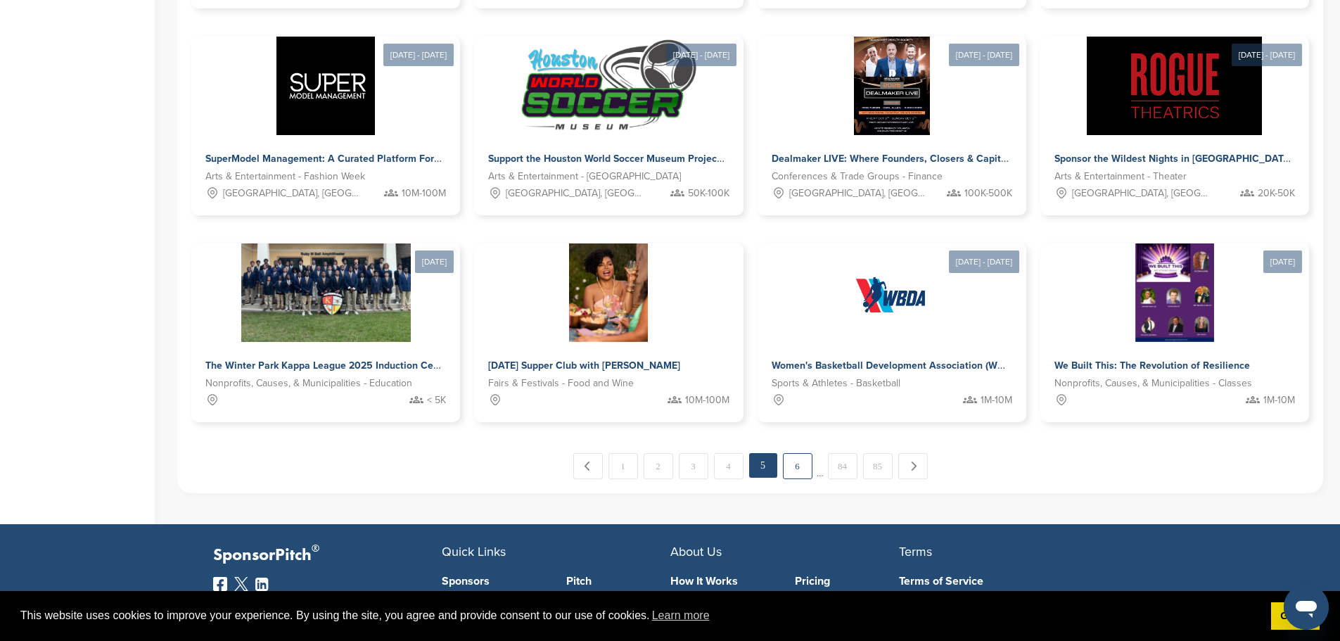
click at [796, 453] on link "6" at bounding box center [798, 466] width 30 height 26
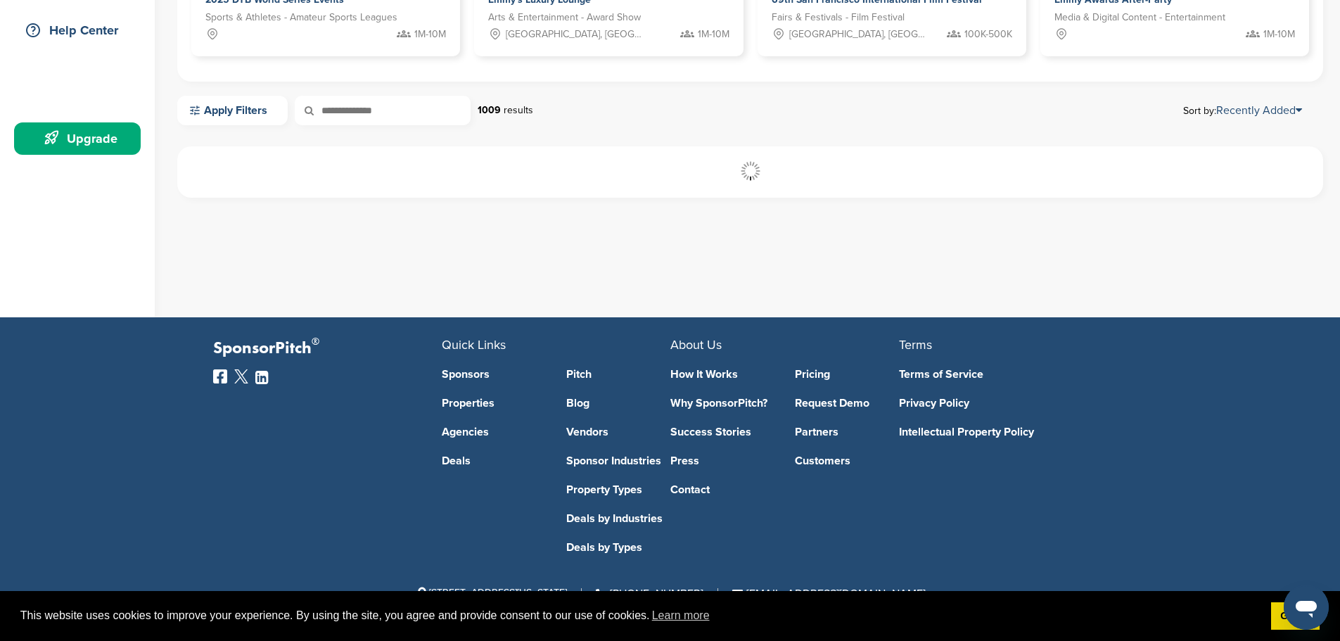
scroll to position [324, 0]
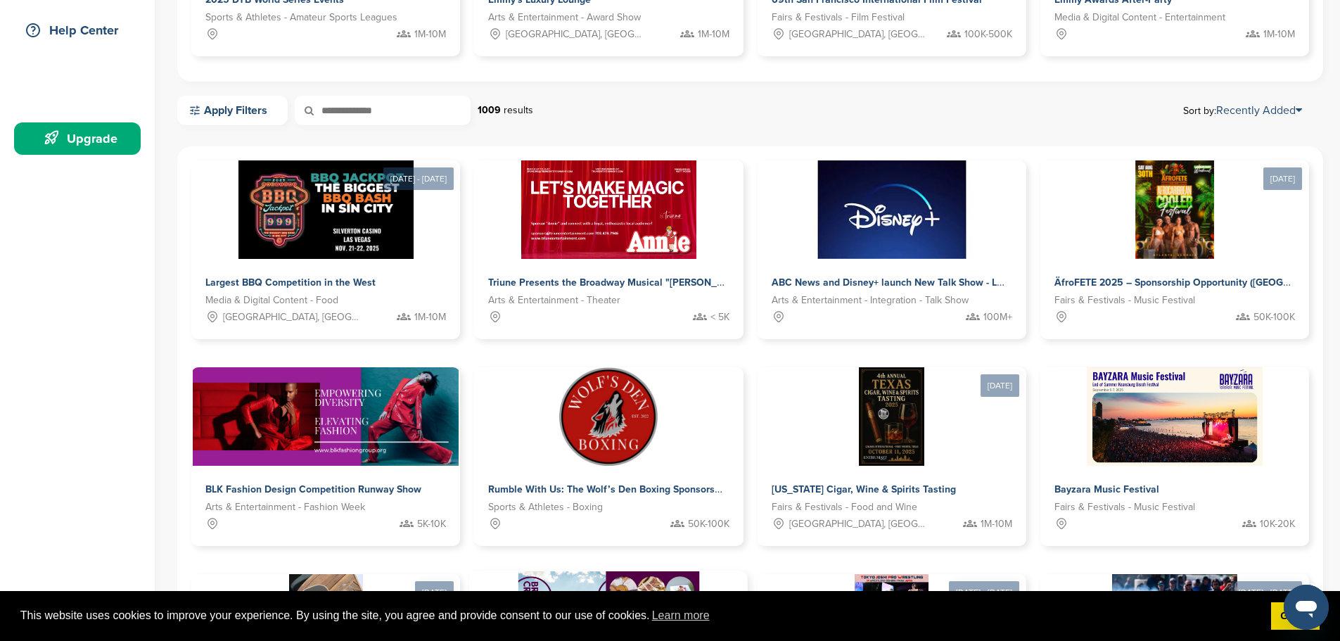
click at [700, 571] on img at bounding box center [610, 622] width 182 height 102
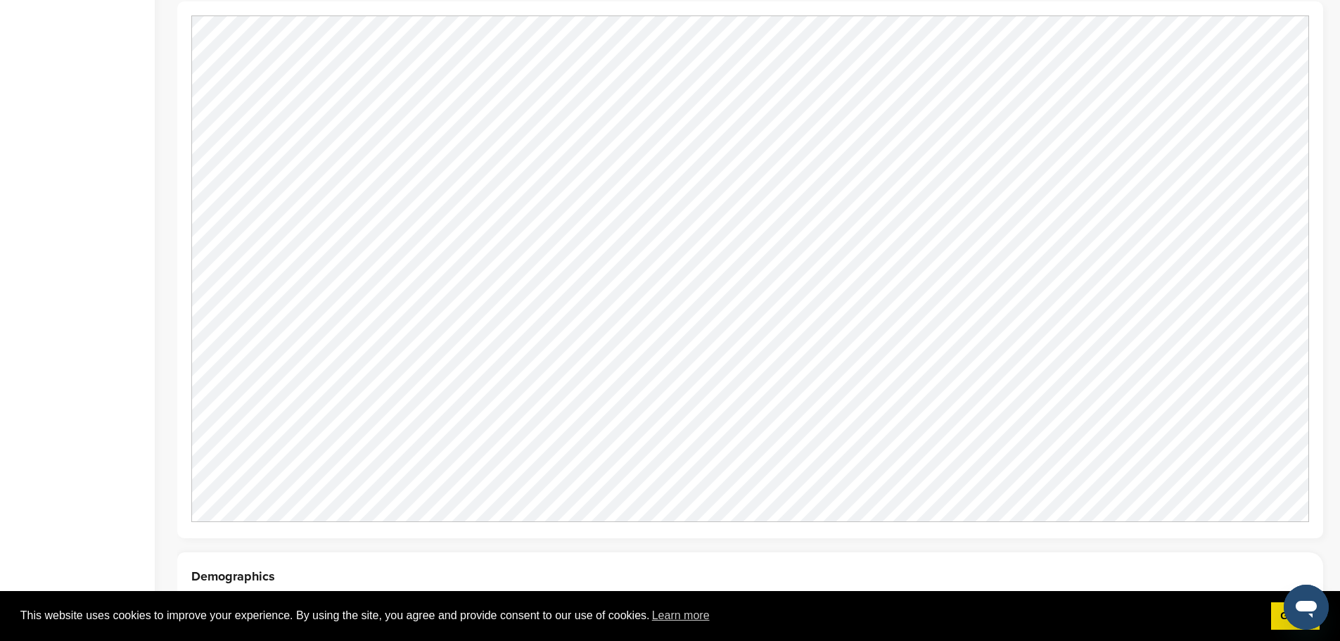
scroll to position [947, 0]
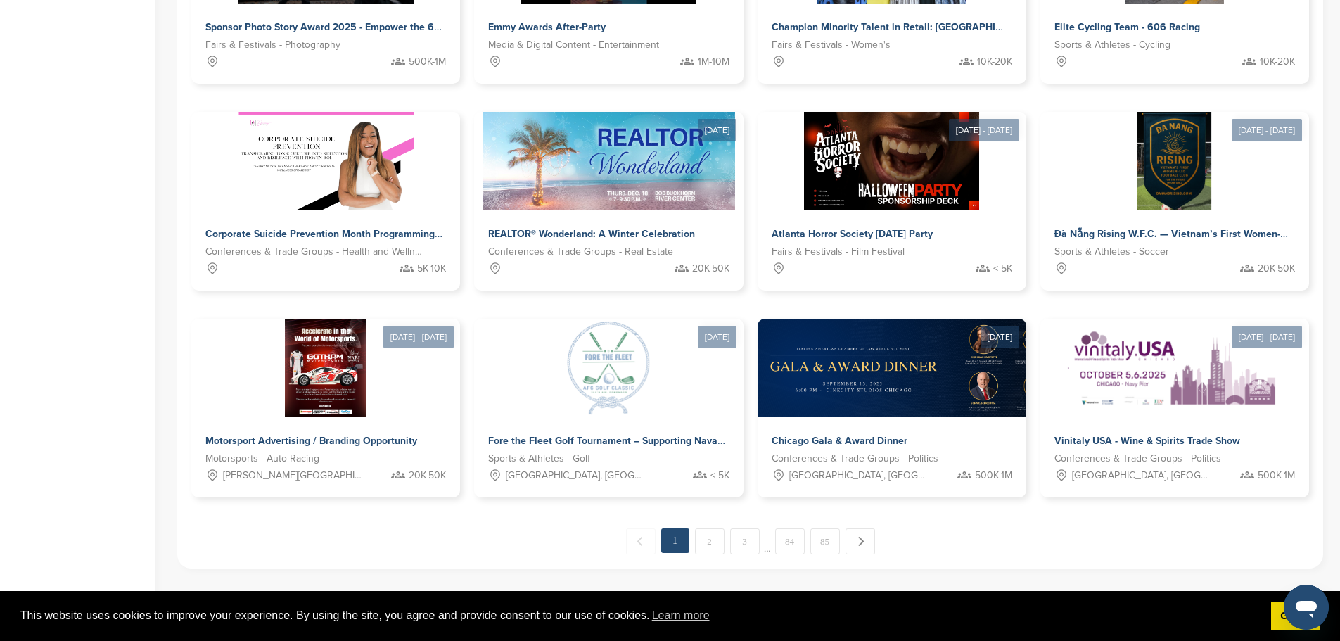
scroll to position [654, 0]
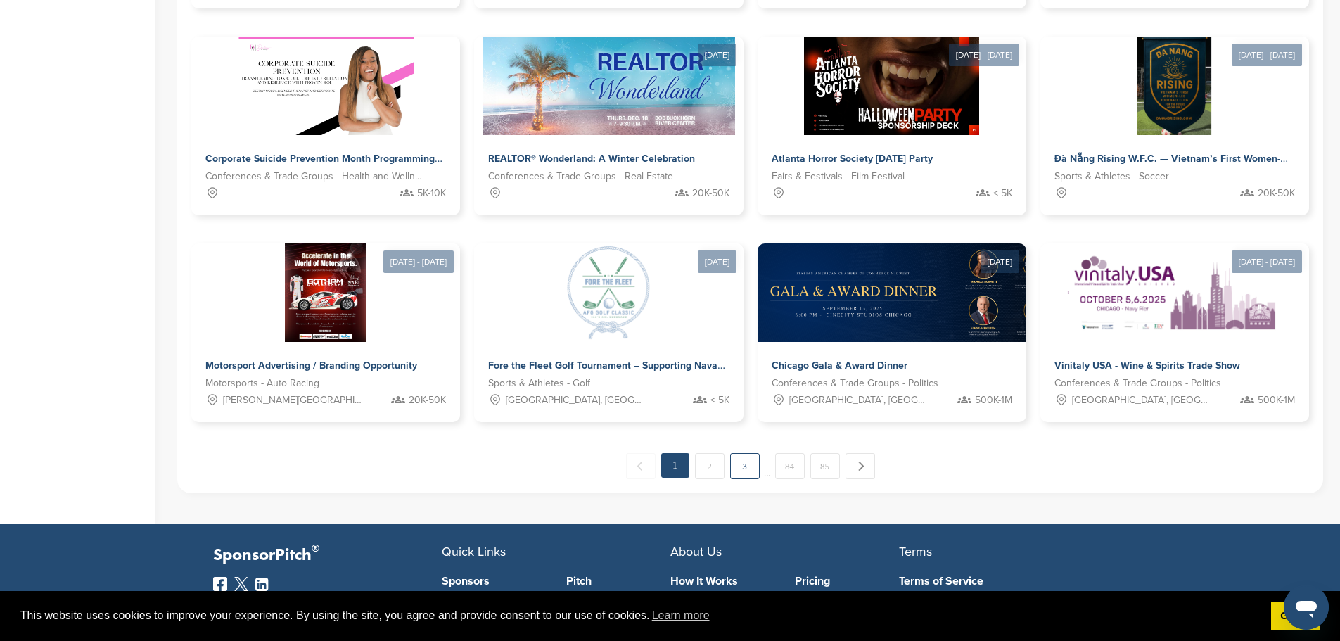
click at [749, 453] on link "3" at bounding box center [745, 466] width 30 height 26
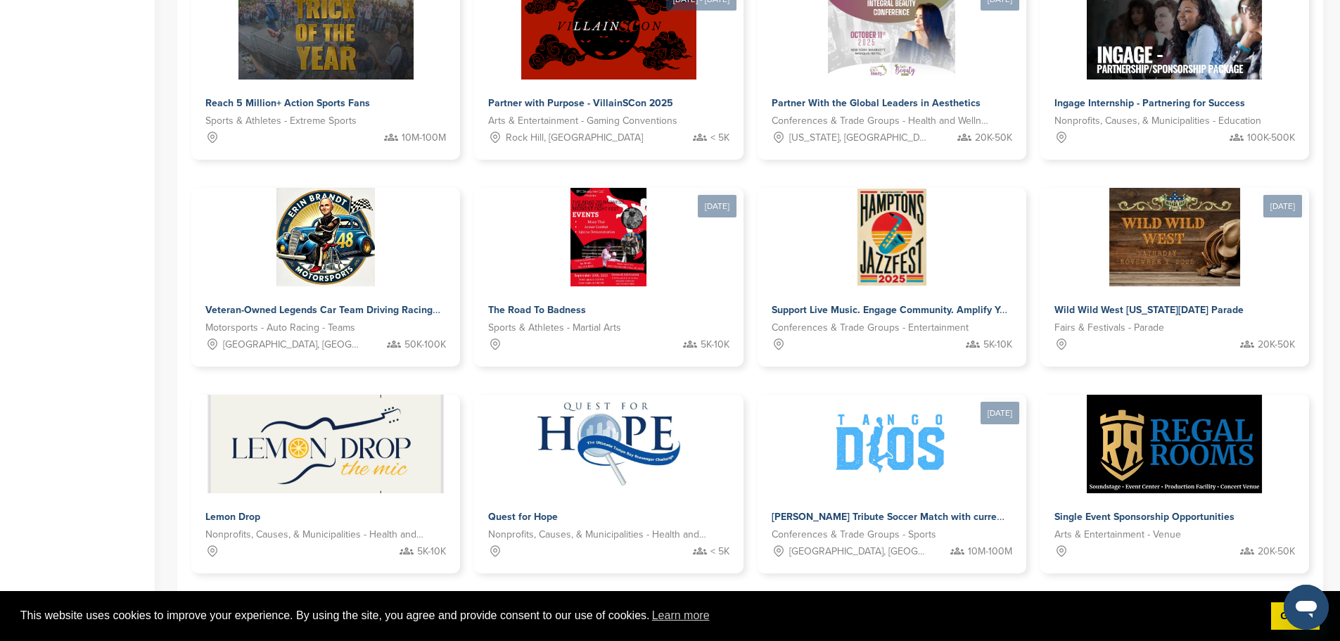
scroll to position [506, 0]
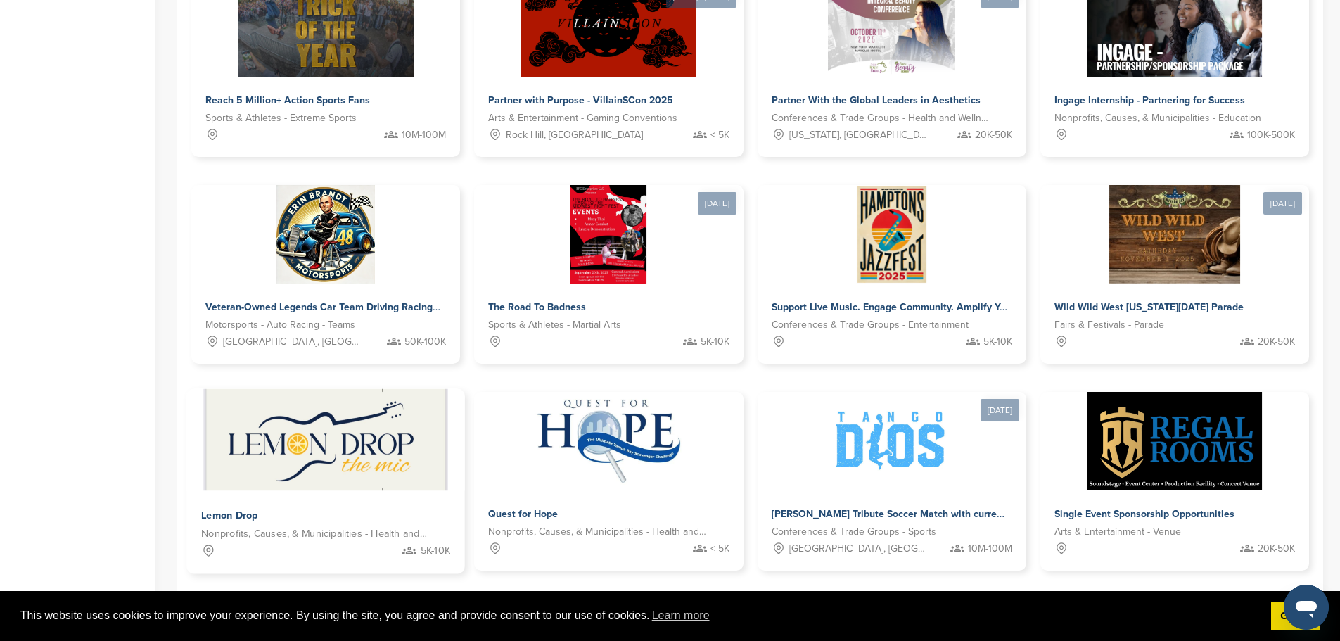
click at [448, 389] on img at bounding box center [326, 440] width 244 height 102
